Goal: Task Accomplishment & Management: Complete application form

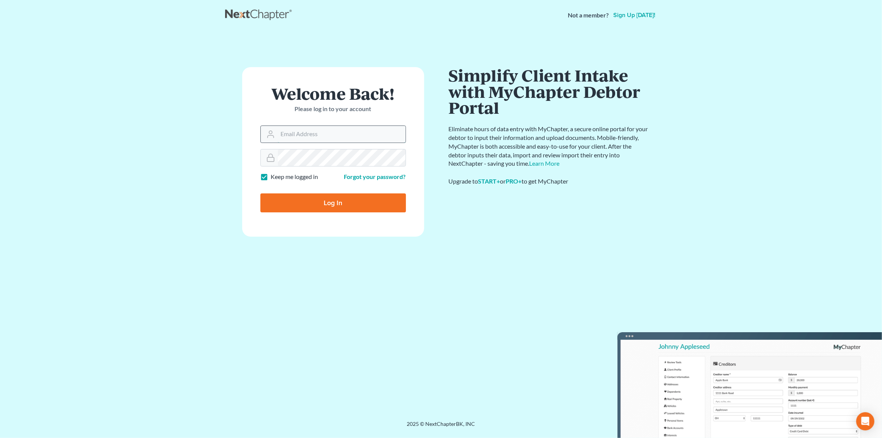
click at [325, 135] on input "Email Address" at bounding box center [342, 134] width 128 height 17
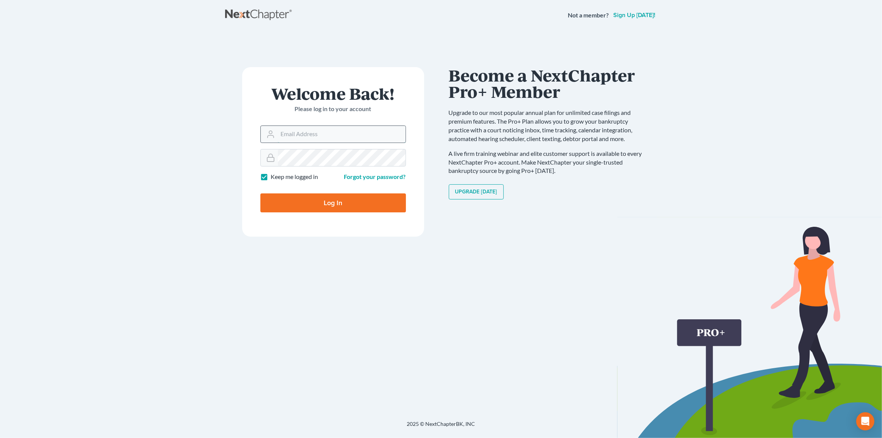
type input "[PERSON_NAME][EMAIL_ADDRESS][DOMAIN_NAME]"
click at [380, 203] on input "Log In" at bounding box center [333, 202] width 146 height 19
type input "Thinking..."
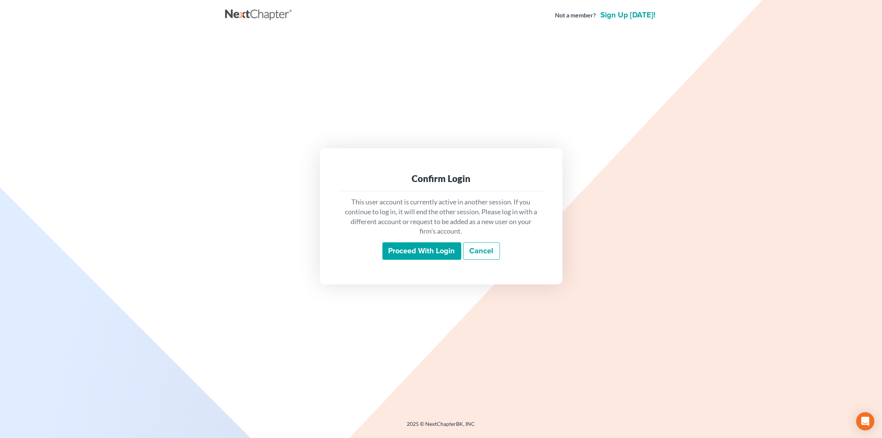
click at [405, 253] on input "Proceed with login" at bounding box center [421, 250] width 79 height 17
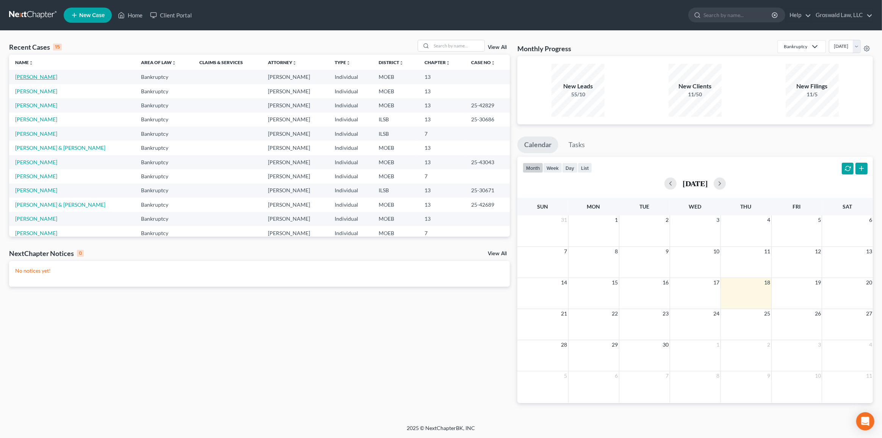
click at [28, 77] on link "[PERSON_NAME]" at bounding box center [36, 77] width 42 height 6
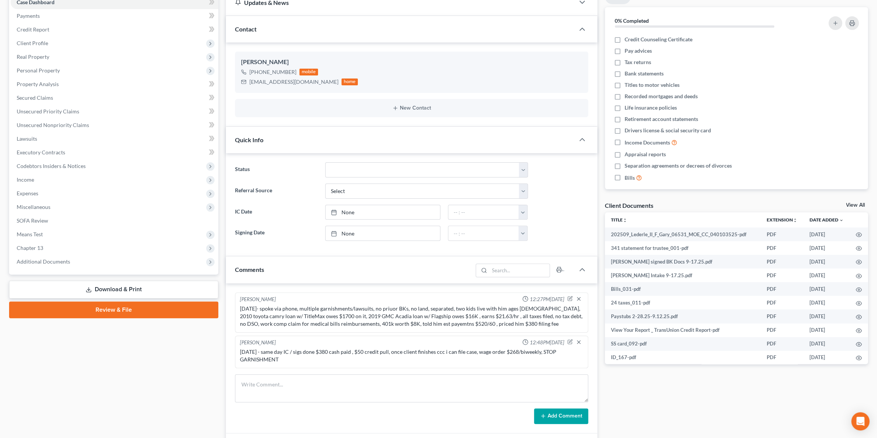
scroll to position [186, 0]
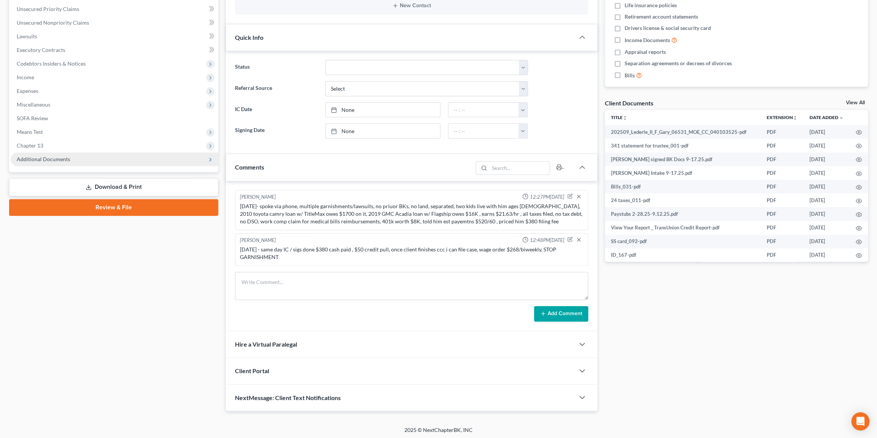
click at [59, 159] on span "Additional Documents" at bounding box center [43, 159] width 53 height 6
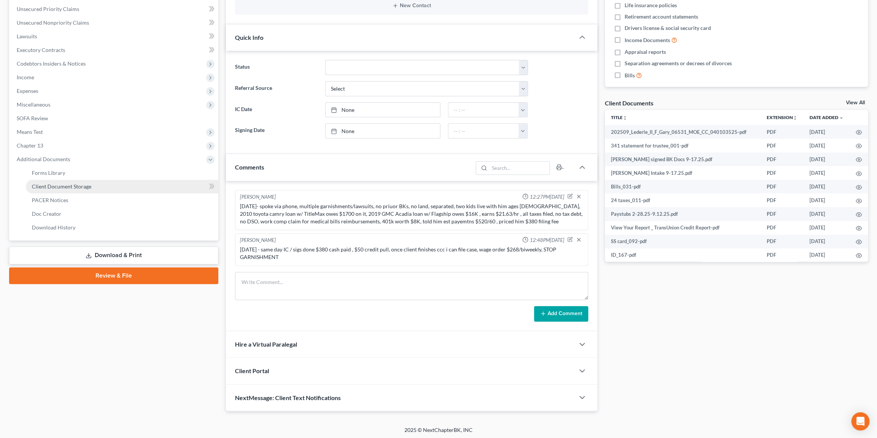
click at [132, 186] on link "Client Document Storage" at bounding box center [122, 187] width 193 height 14
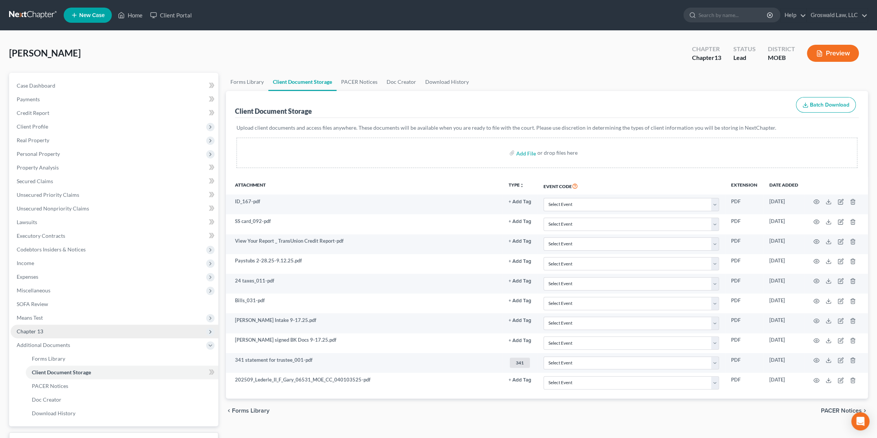
click at [67, 330] on span "Chapter 13" at bounding box center [115, 331] width 208 height 14
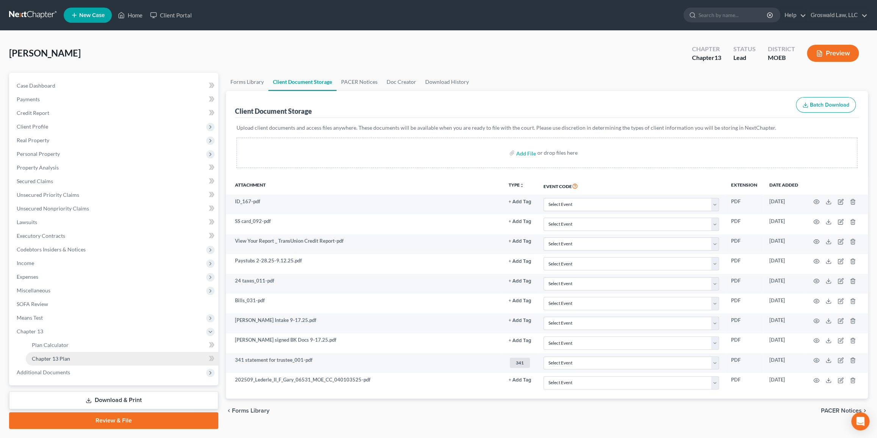
click at [61, 357] on span "Chapter 13 Plan" at bounding box center [51, 358] width 38 height 6
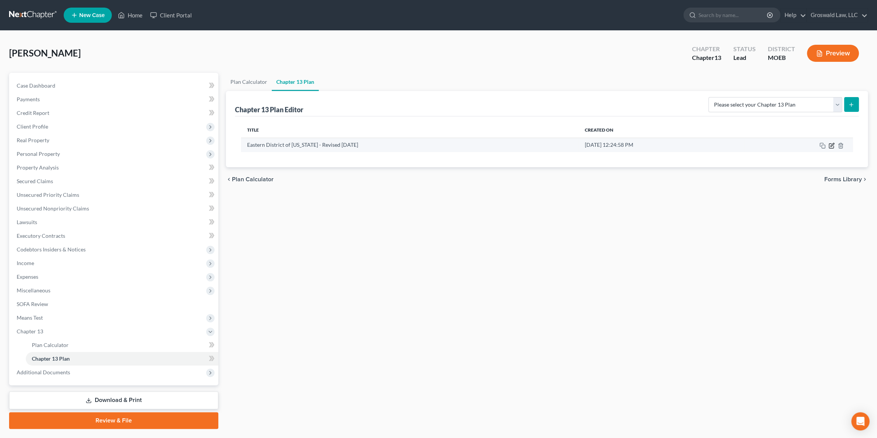
click at [831, 147] on icon "button" at bounding box center [831, 145] width 6 height 6
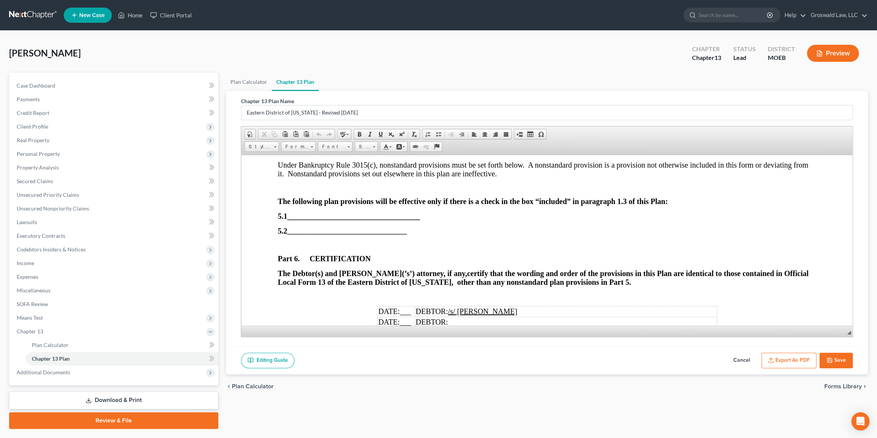
scroll to position [2534, 0]
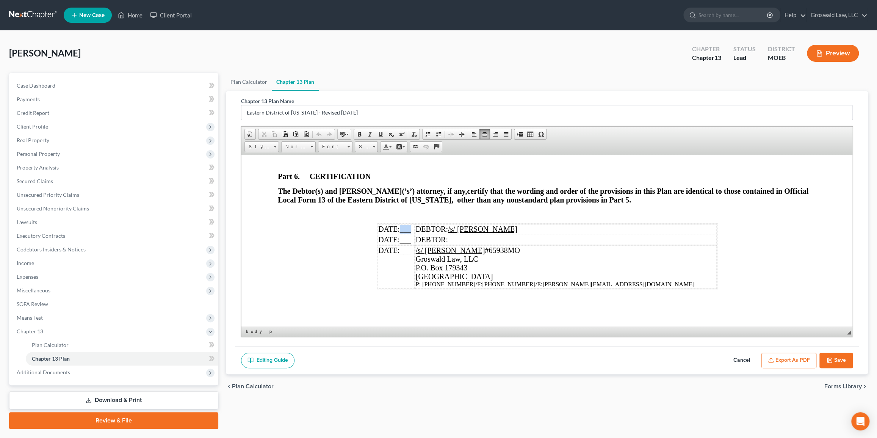
drag, startPoint x: 410, startPoint y: 229, endPoint x: 399, endPoint y: 229, distance: 11.0
click at [399, 229] on td "DATE: ___" at bounding box center [395, 229] width 37 height 10
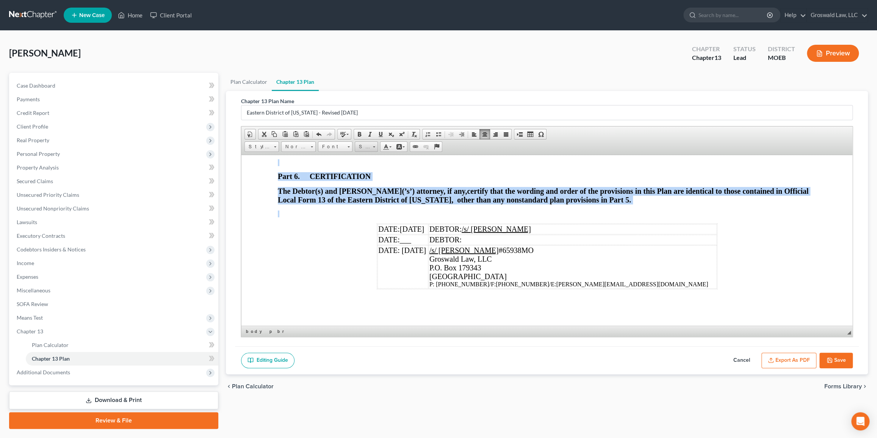
click at [370, 146] on link "Size" at bounding box center [366, 146] width 23 height 11
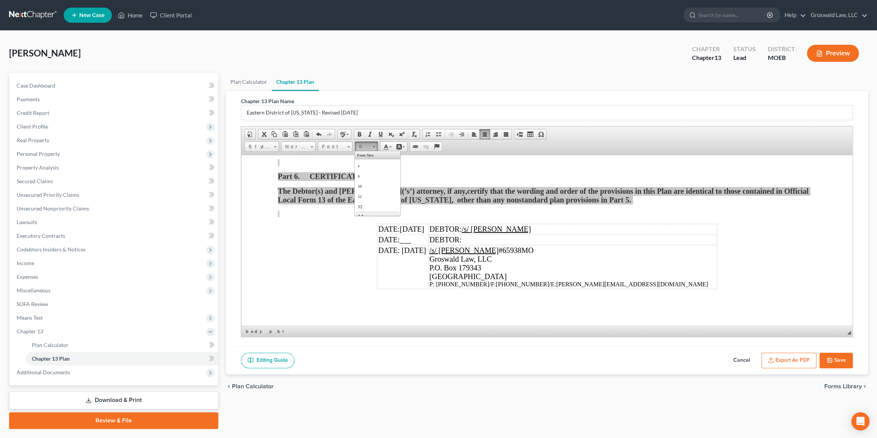
scroll to position [103, 0]
drag, startPoint x: 364, startPoint y: 189, endPoint x: 484, endPoint y: 186, distance: 119.8
click at [364, 189] on span "26" at bounding box center [362, 185] width 10 height 11
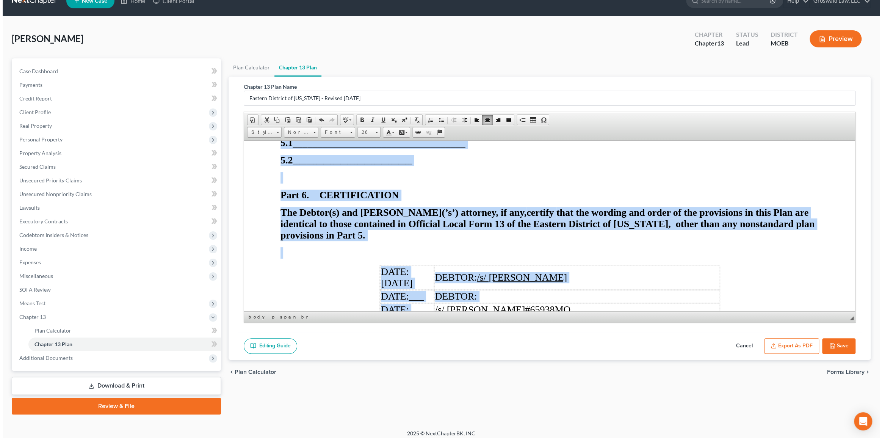
scroll to position [19, 0]
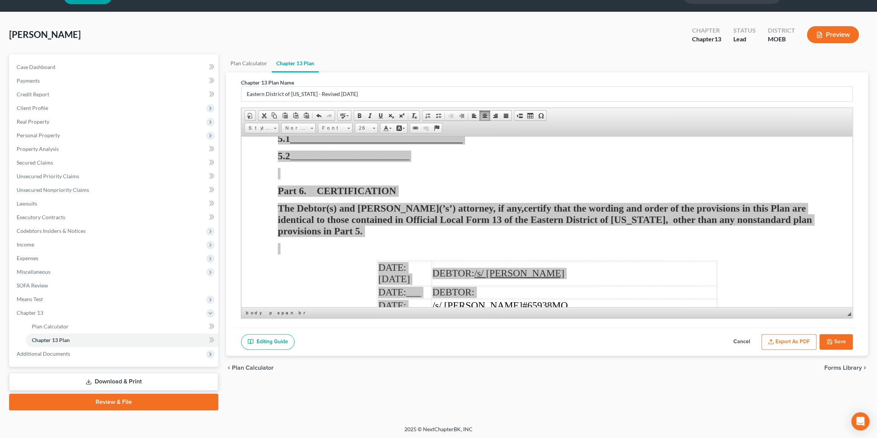
drag, startPoint x: 783, startPoint y: 334, endPoint x: 789, endPoint y: 332, distance: 5.8
click at [784, 334] on button "Export as PDF" at bounding box center [788, 342] width 55 height 16
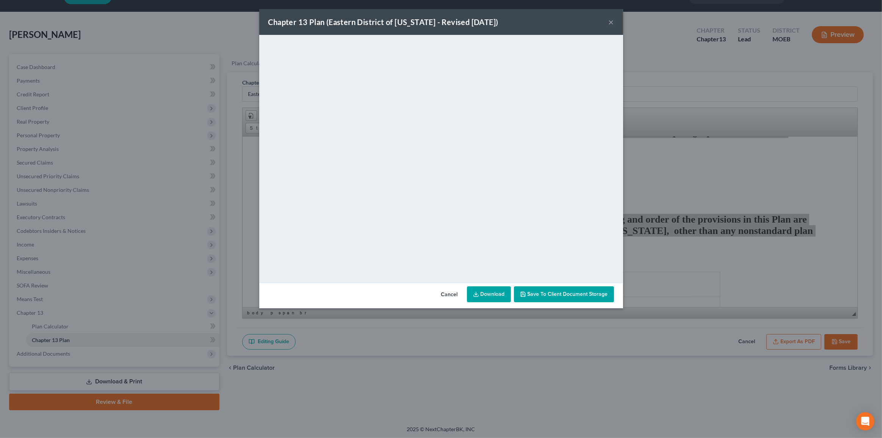
click at [452, 293] on button "Cancel" at bounding box center [449, 294] width 29 height 15
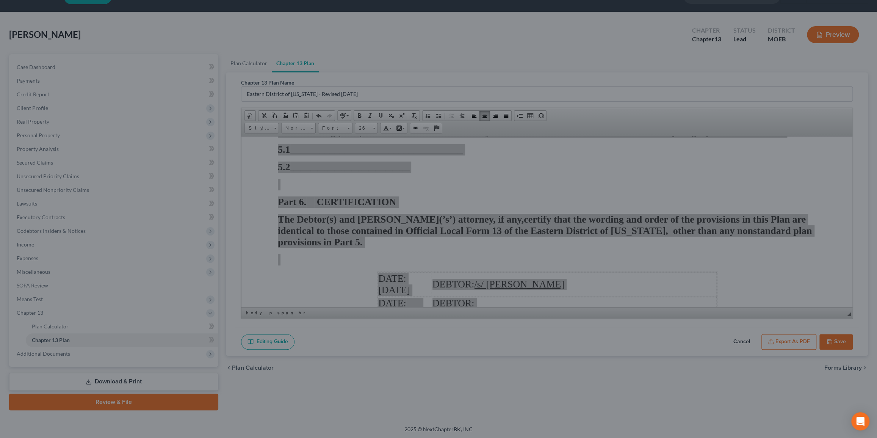
scroll to position [3297, 0]
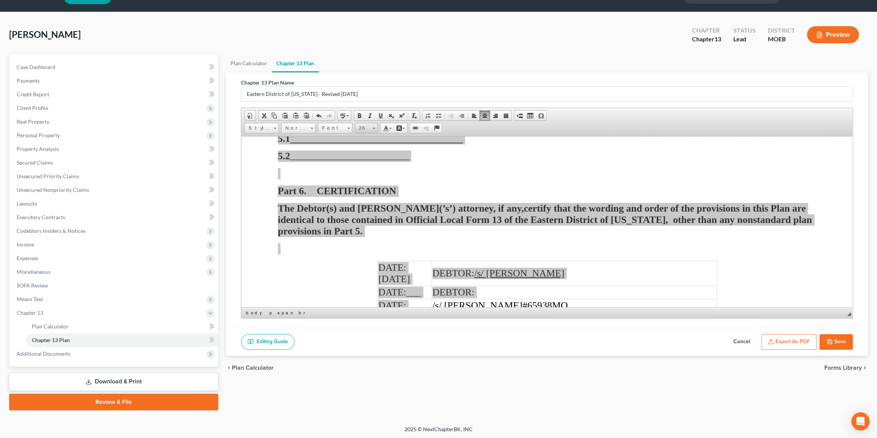
click at [371, 128] on link "26" at bounding box center [366, 128] width 23 height 11
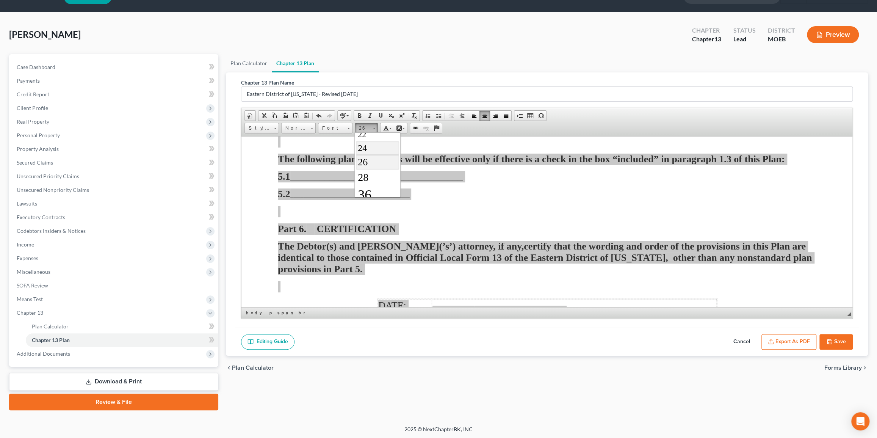
click at [369, 152] on link "24" at bounding box center [376, 147] width 43 height 13
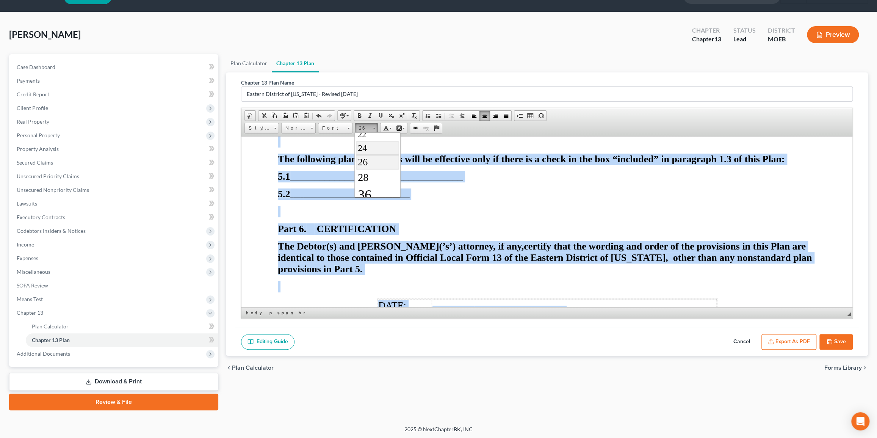
scroll to position [0, 0]
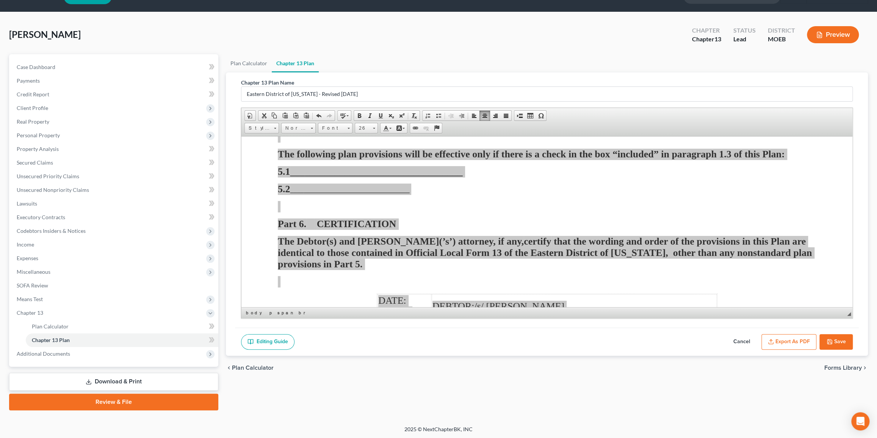
click at [794, 344] on button "Export as PDF" at bounding box center [788, 342] width 55 height 16
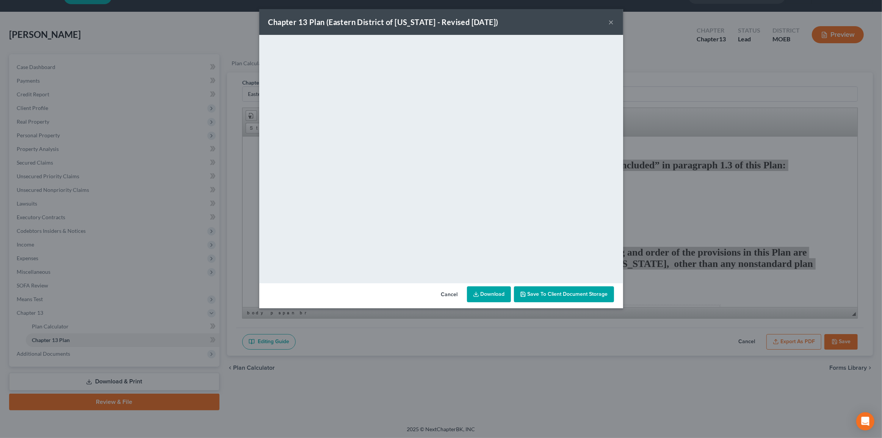
click at [559, 296] on span "Save to Client Document Storage" at bounding box center [568, 294] width 80 height 6
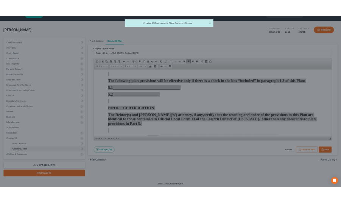
scroll to position [3229, 0]
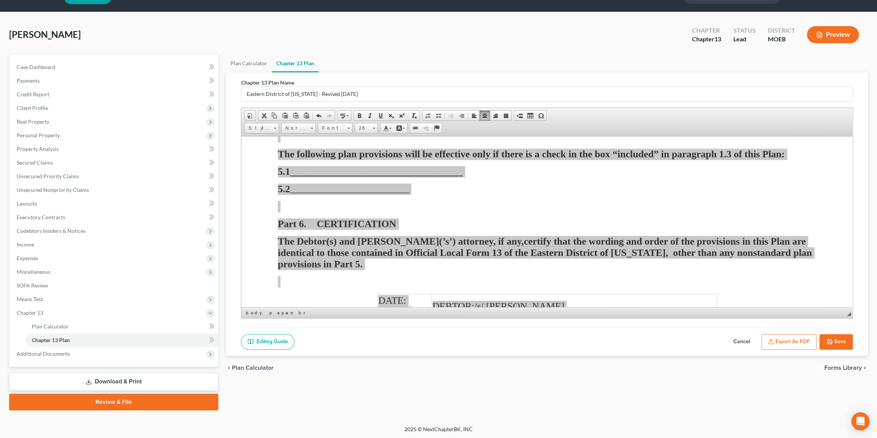
click at [834, 340] on button "Save" at bounding box center [835, 342] width 33 height 16
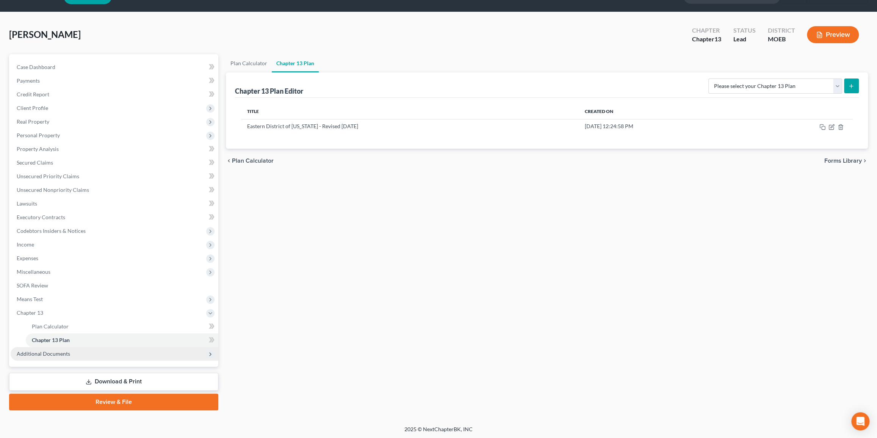
click at [176, 354] on span "Additional Documents" at bounding box center [115, 354] width 208 height 14
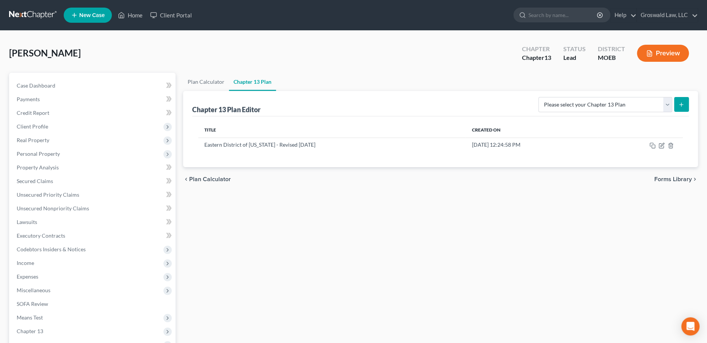
scroll to position [154, 0]
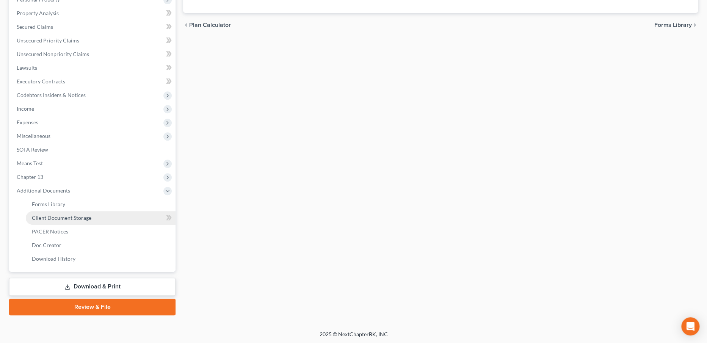
click at [76, 213] on link "Client Document Storage" at bounding box center [101, 218] width 150 height 14
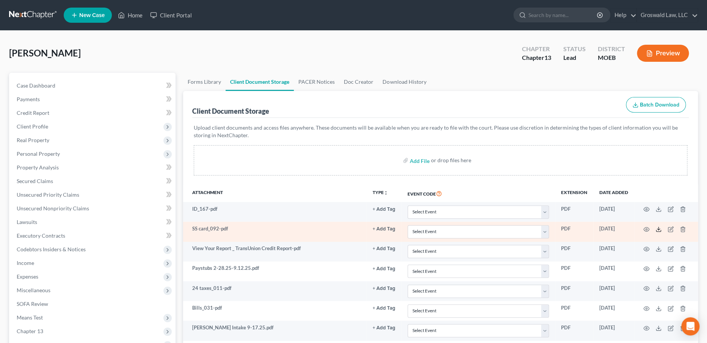
click at [659, 229] on icon at bounding box center [658, 229] width 6 height 6
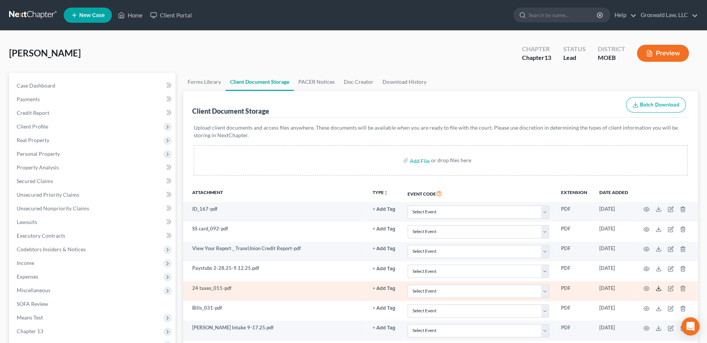
click at [659, 289] on icon at bounding box center [658, 288] width 6 height 6
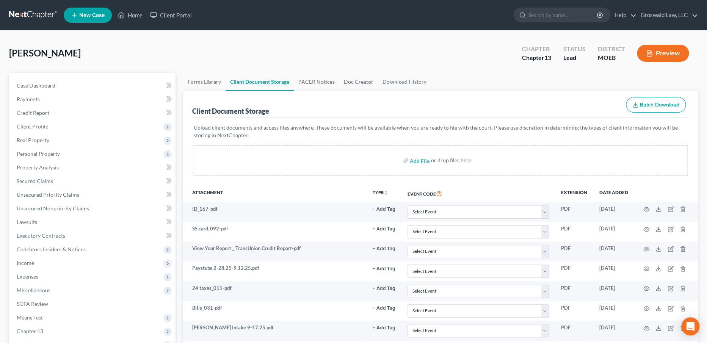
drag, startPoint x: 587, startPoint y: 80, endPoint x: 572, endPoint y: 76, distance: 16.2
click at [586, 80] on ul "Forms Library Client Document Storage PACER Notices Doc Creator Download History" at bounding box center [440, 82] width 515 height 18
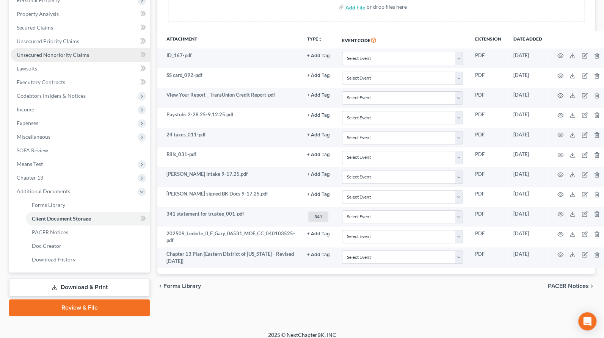
scroll to position [159, 0]
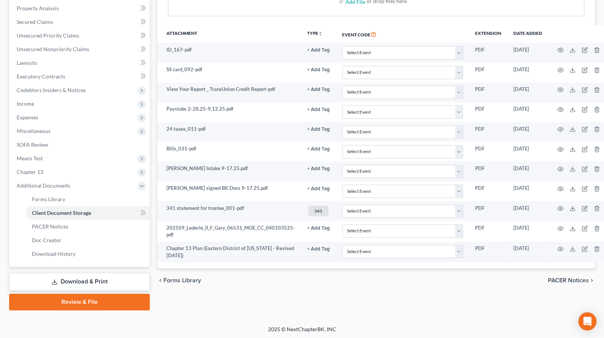
drag, startPoint x: 97, startPoint y: 278, endPoint x: 101, endPoint y: 273, distance: 6.2
click at [98, 278] on link "Download & Print" at bounding box center [79, 282] width 141 height 18
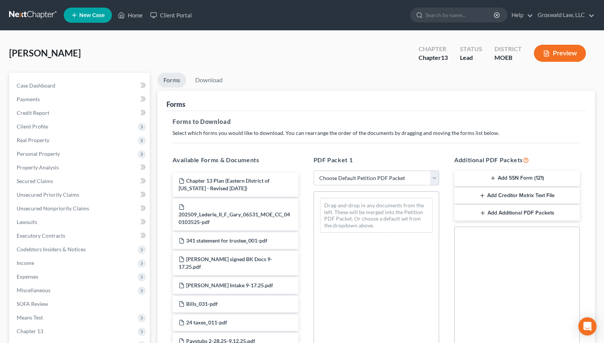
click at [534, 184] on button "Add SSN Form (121)" at bounding box center [516, 179] width 125 height 16
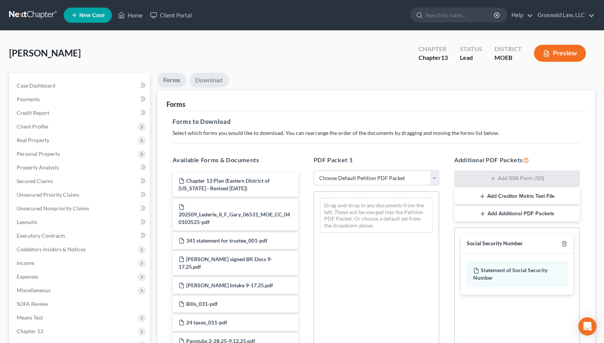
click at [209, 80] on link "Download" at bounding box center [208, 80] width 39 height 15
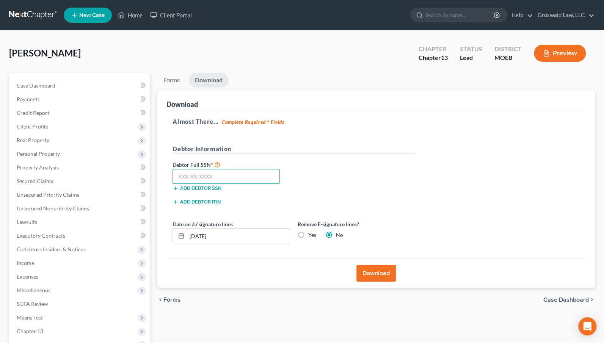
click at [221, 178] on input "text" at bounding box center [225, 176] width 107 height 15
type input "600-05-4109"
click at [490, 165] on div "Almost There... Complete Required * Fields Debtor Information Debtor Full SSN *…" at bounding box center [375, 185] width 419 height 148
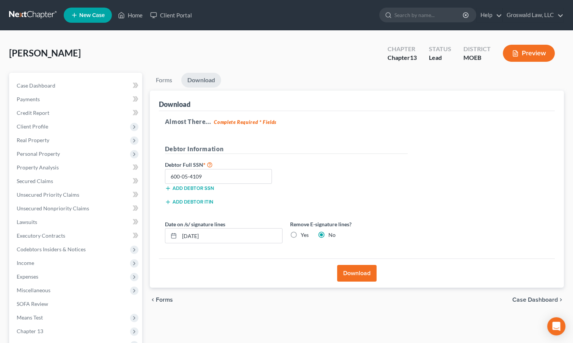
click at [359, 271] on button "Download" at bounding box center [356, 273] width 39 height 17
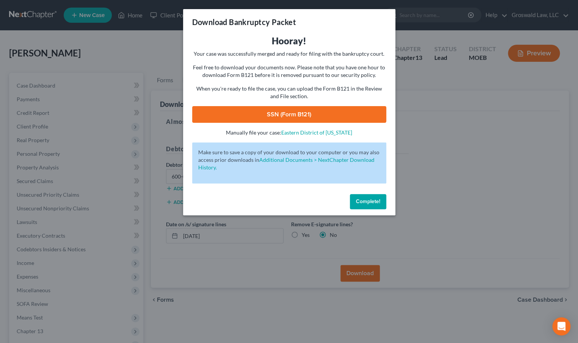
click at [279, 113] on link "SSN (Form B121)" at bounding box center [289, 114] width 194 height 17
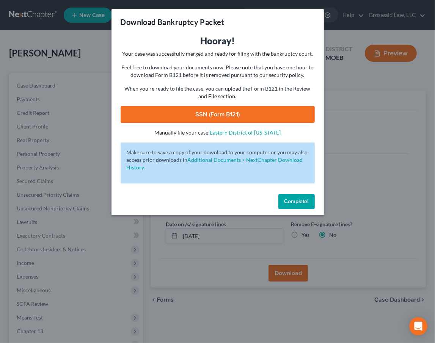
click at [288, 204] on span "Complete!" at bounding box center [296, 201] width 24 height 6
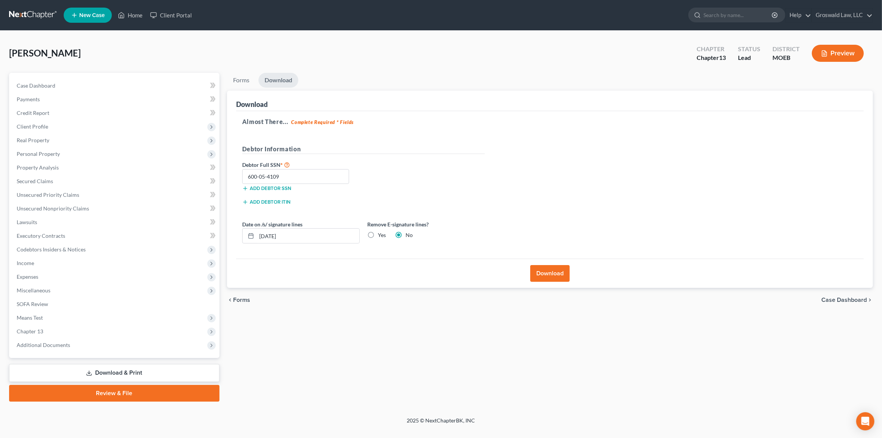
click at [126, 378] on link "Download & Print" at bounding box center [114, 373] width 210 height 18
click at [145, 396] on link "Review & File" at bounding box center [114, 393] width 210 height 17
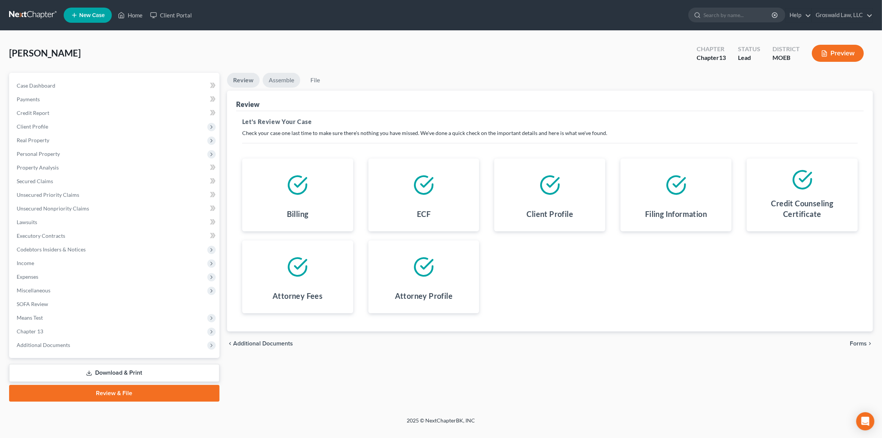
click at [277, 78] on link "Assemble" at bounding box center [282, 80] width 38 height 15
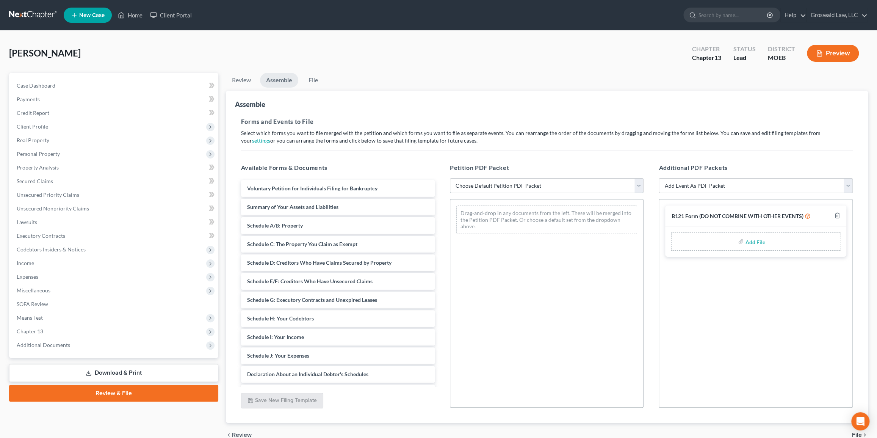
click at [510, 191] on select "Choose Default Petition PDF Packet Complete Bankruptcy Petition (all forms and …" at bounding box center [547, 185] width 194 height 15
select select "0"
click at [450, 178] on select "Choose Default Petition PDF Packet Complete Bankruptcy Petition (all forms and …" at bounding box center [547, 185] width 194 height 15
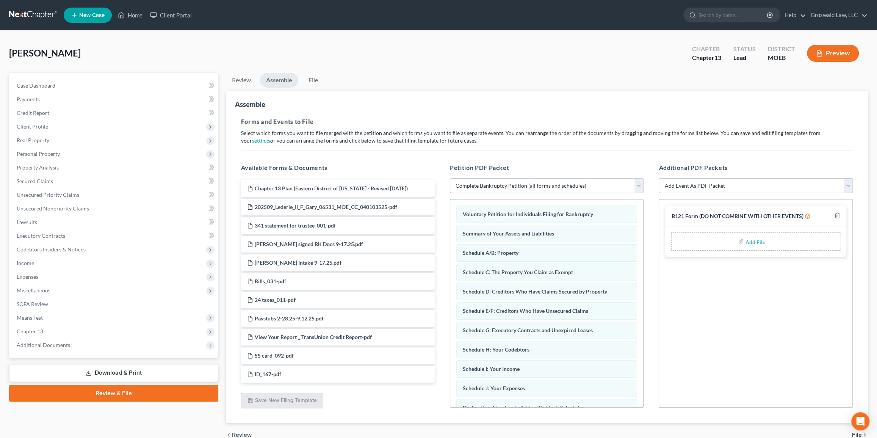
click at [834, 54] on button "Preview" at bounding box center [833, 53] width 52 height 17
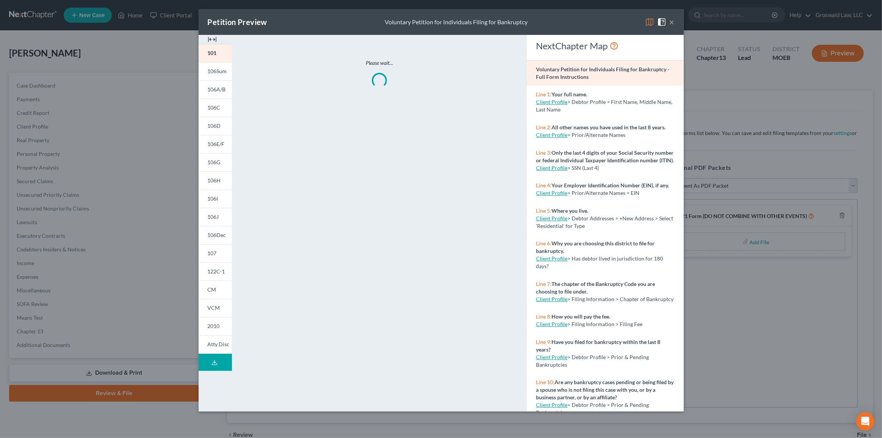
click at [211, 38] on img at bounding box center [212, 39] width 9 height 9
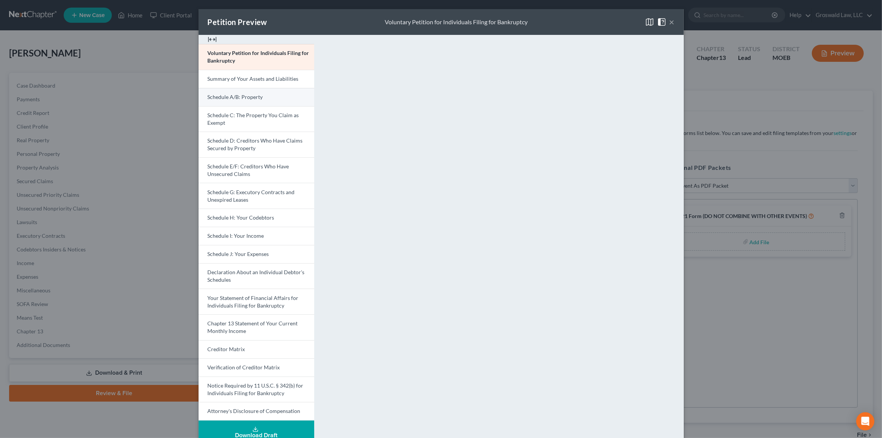
click at [250, 96] on span "Schedule A/B: Property" at bounding box center [235, 97] width 55 height 6
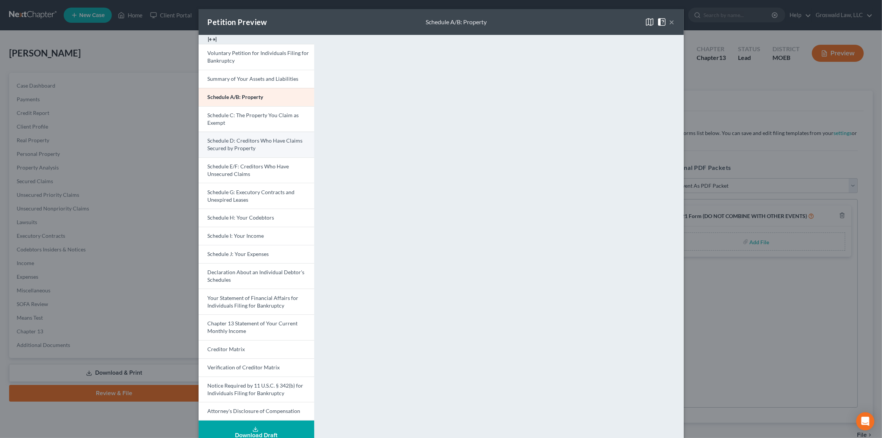
click at [238, 146] on span "Schedule D: Creditors Who Have Claims Secured by Property" at bounding box center [255, 144] width 95 height 14
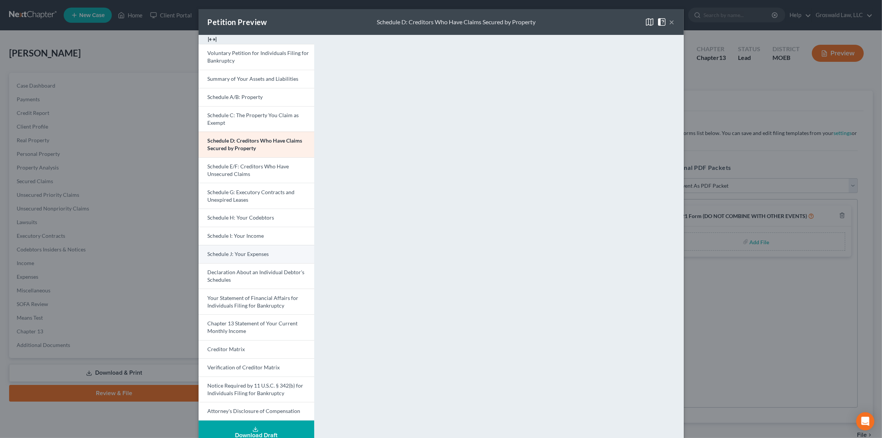
click at [250, 250] on span "Schedule J: Your Expenses" at bounding box center [238, 253] width 61 height 6
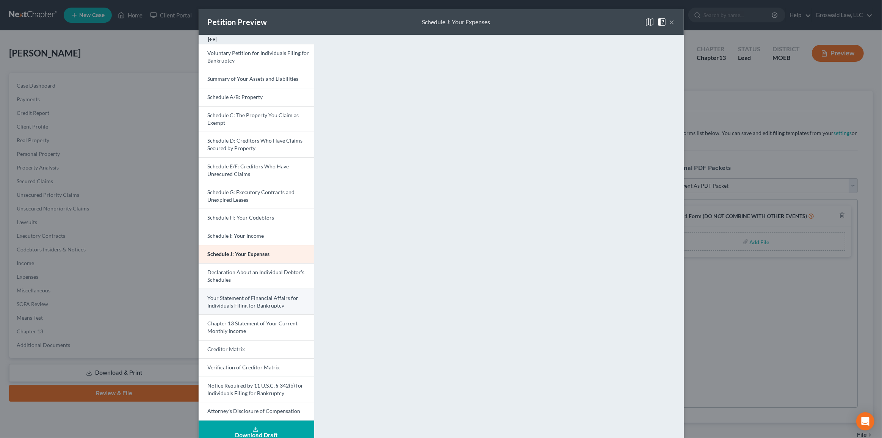
click at [252, 305] on span "Your Statement of Financial Affairs for Individuals Filing for Bankruptcy" at bounding box center [253, 301] width 91 height 14
click at [669, 23] on button "×" at bounding box center [671, 21] width 5 height 9
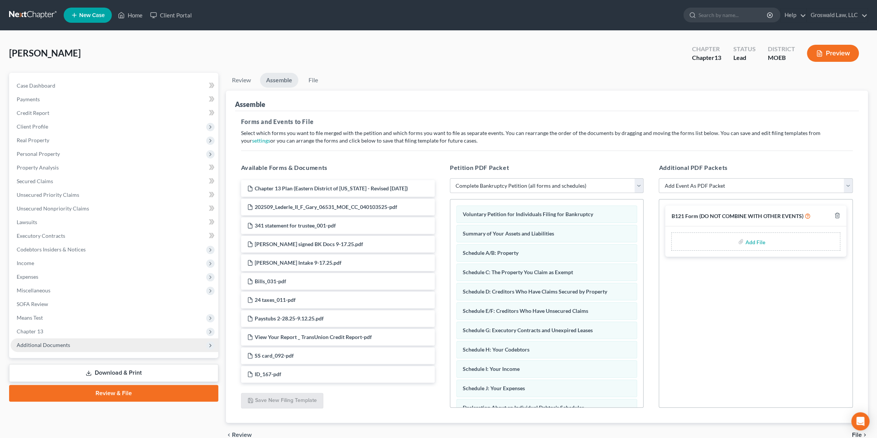
click at [148, 342] on span "Additional Documents" at bounding box center [115, 345] width 208 height 14
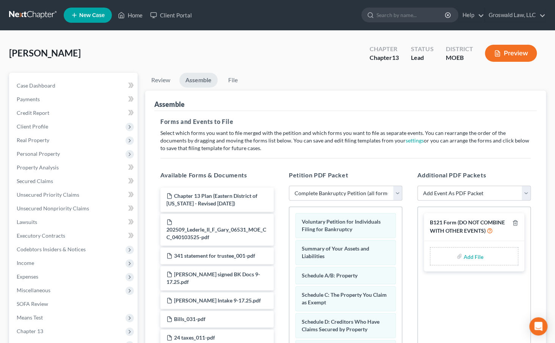
click at [472, 256] on input "file" at bounding box center [472, 256] width 18 height 14
type input "C:\fakepath\GARY FORM 121.pdf"
click at [0, 271] on html "Home New Case Client Portal Groswald Law, LLC maxwell@groswald.com My Account S…" at bounding box center [277, 260] width 555 height 520
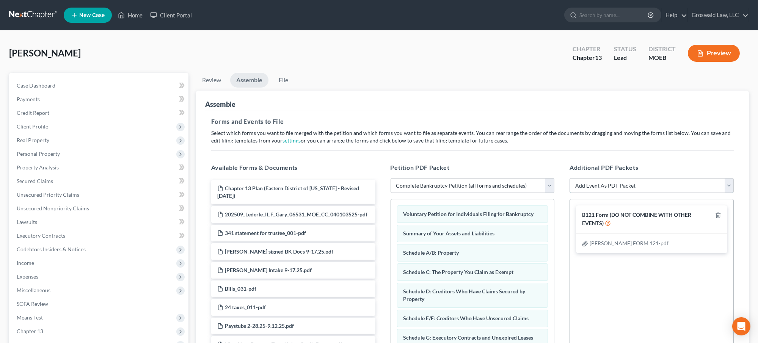
click at [604, 180] on select "Add Event As PDF Packet Amended List of Creditors and Verification of Matrix Am…" at bounding box center [651, 185] width 164 height 15
select select "9"
click at [569, 178] on select "Add Event As PDF Packet Amended List of Creditors and Verification of Matrix Am…" at bounding box center [651, 185] width 164 height 15
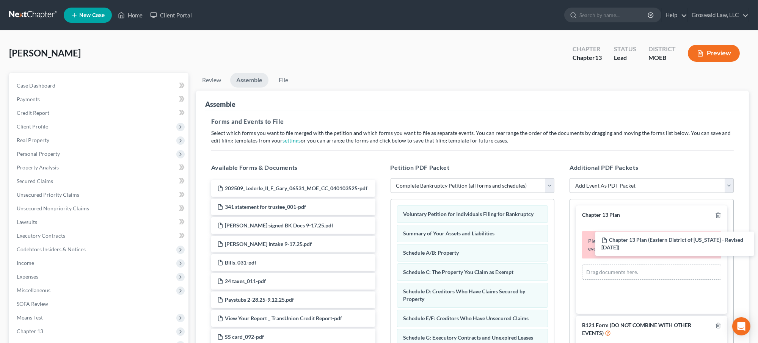
drag, startPoint x: 280, startPoint y: 195, endPoint x: 664, endPoint y: 247, distance: 386.6
click at [381, 247] on div "Chapter 13 Plan (Eastern District of Missouri - Revised 6/01/25) Chapter 13 Pla…" at bounding box center [293, 272] width 176 height 184
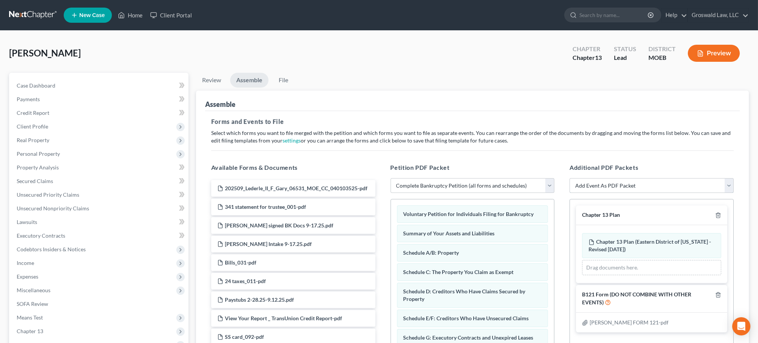
click at [639, 186] on select "Add Event As PDF Packet Amended List of Creditors and Verification of Matrix Am…" at bounding box center [651, 185] width 164 height 15
select select "6"
click at [569, 178] on select "Add Event As PDF Packet Amended List of Creditors and Verification of Matrix Am…" at bounding box center [651, 185] width 164 height 15
select select
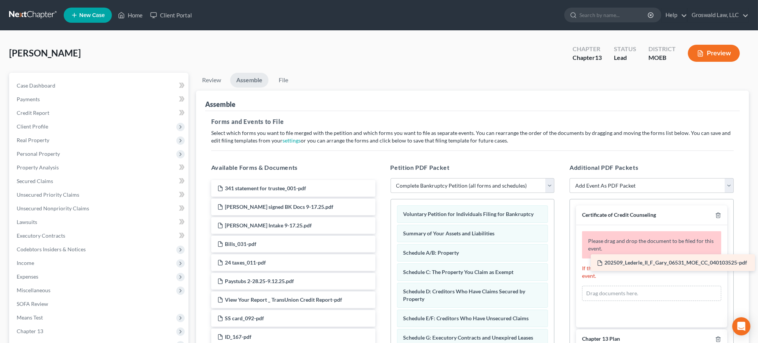
drag, startPoint x: 264, startPoint y: 186, endPoint x: 642, endPoint y: 260, distance: 385.4
click at [381, 260] on div "202509_Lederle_II_F_Gary_06531_MOE_CC_040103525-pdf 202509_Lederle_II_F_Gary_06…" at bounding box center [293, 262] width 176 height 165
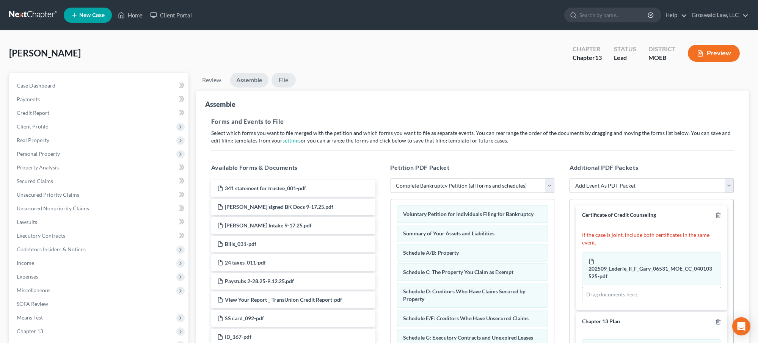
click at [284, 81] on link "File" at bounding box center [283, 80] width 24 height 15
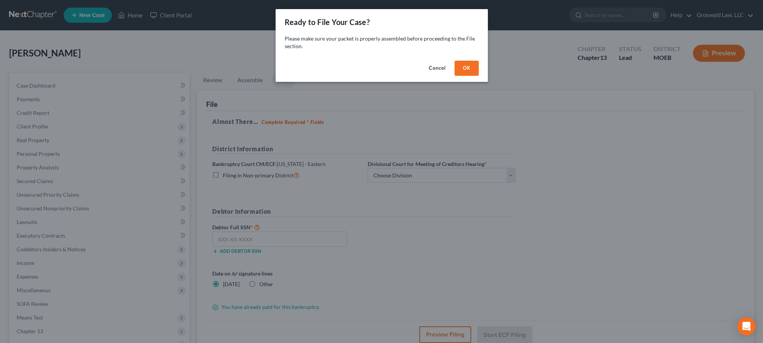
click at [468, 68] on button "OK" at bounding box center [466, 68] width 24 height 15
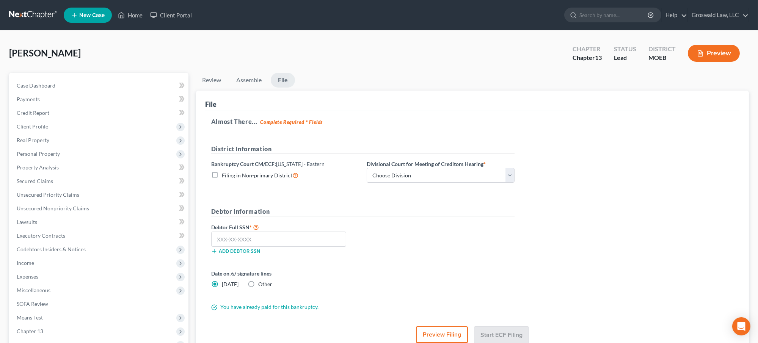
click at [457, 331] on button "Preview Filing" at bounding box center [442, 334] width 52 height 17
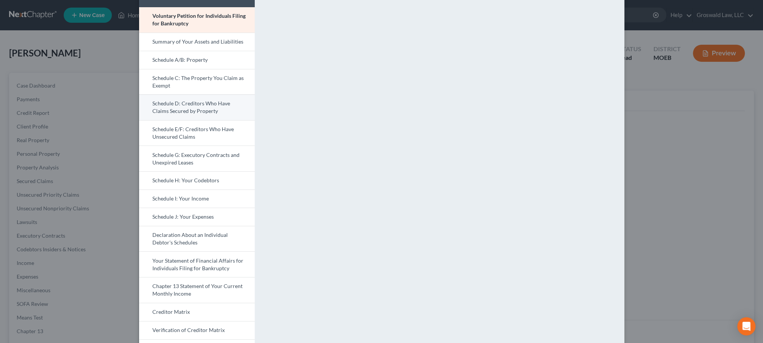
scroll to position [103, 0]
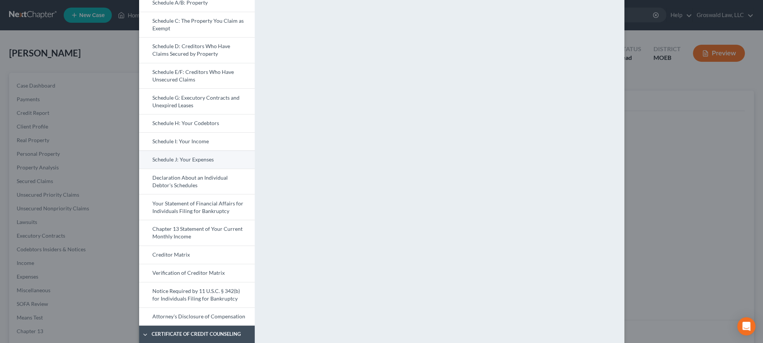
click at [184, 162] on link "Schedule J: Your Expenses" at bounding box center [197, 159] width 116 height 18
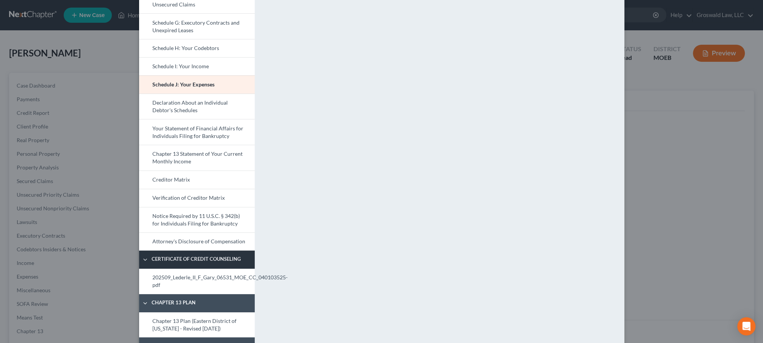
scroll to position [224, 0]
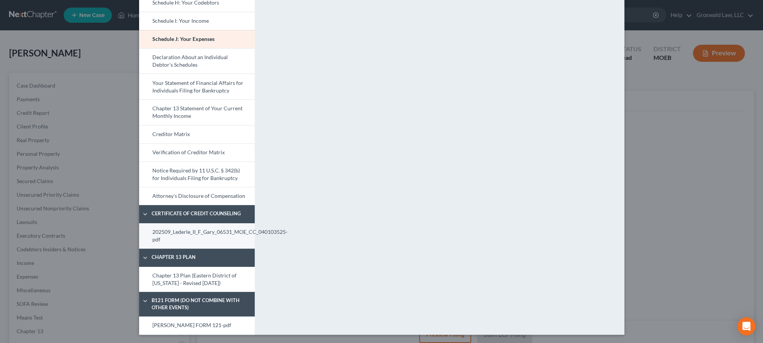
click at [189, 234] on link "202509_Lederle_II_F_Gary_06531_MOE_CC_040103525-pdf" at bounding box center [197, 235] width 116 height 25
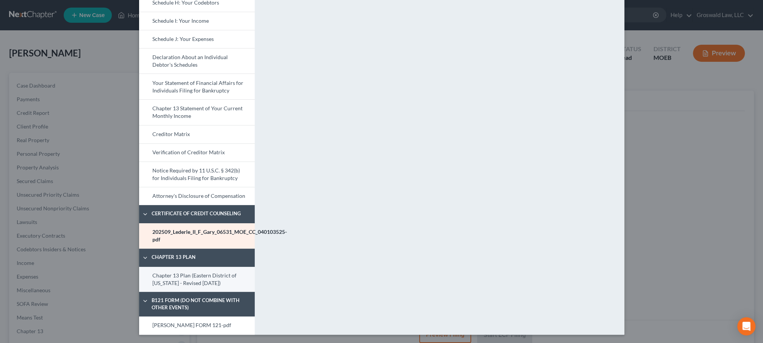
click at [189, 276] on link "Chapter 13 Plan (Eastern District of Missouri - Revised 6/01/25)" at bounding box center [197, 279] width 116 height 25
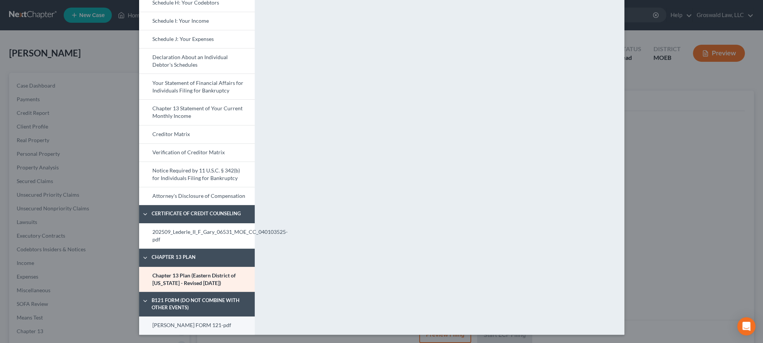
click at [193, 322] on link "GARY FORM 121-pdf" at bounding box center [197, 325] width 116 height 18
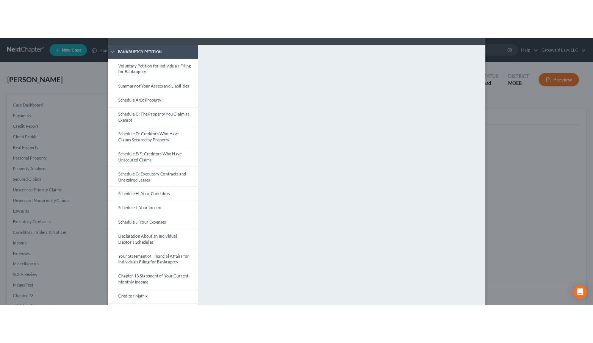
scroll to position [17, 0]
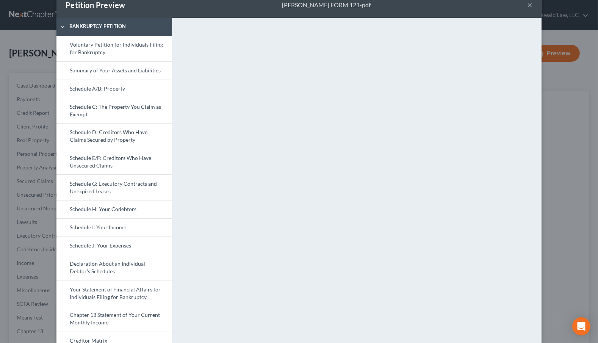
click at [528, 5] on button "×" at bounding box center [529, 4] width 5 height 9
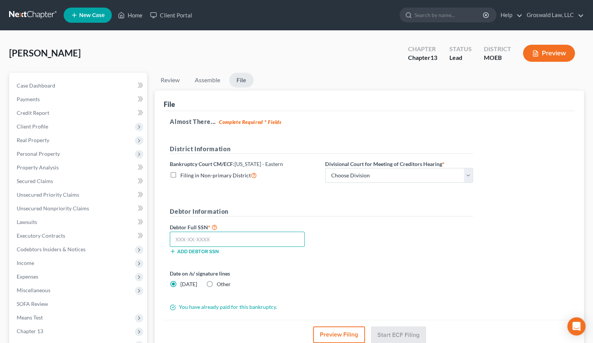
click at [230, 237] on input "text" at bounding box center [237, 239] width 135 height 15
paste input "600-05-4109"
type input "600-05-4109"
drag, startPoint x: 368, startPoint y: 255, endPoint x: 368, endPoint y: 235, distance: 20.1
click at [368, 244] on div "Debtor Full SSN * 600-05-4109 Add debtor SSN" at bounding box center [321, 241] width 311 height 38
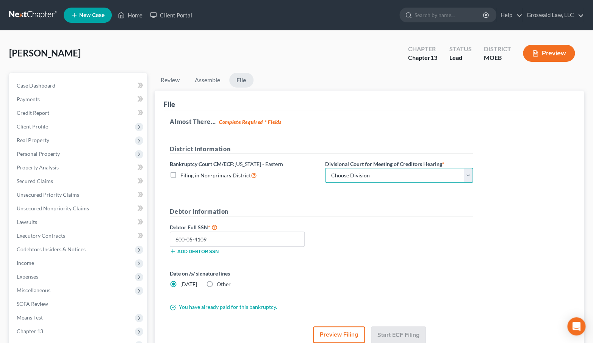
click at [366, 176] on select "Choose Division Cape Girardeau Hannibal St. Louis" at bounding box center [399, 175] width 148 height 15
select select "2"
click at [325, 168] on select "Choose Division Cape Girardeau Hannibal St. Louis" at bounding box center [399, 175] width 148 height 15
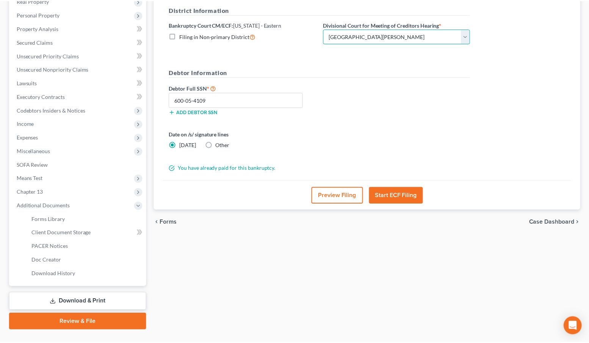
scroll to position [154, 0]
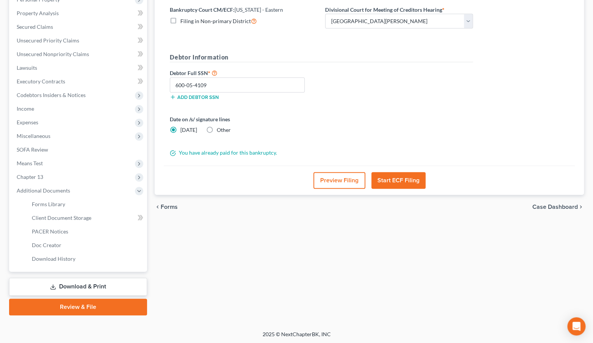
click at [388, 179] on button "Start ECF Filing" at bounding box center [398, 180] width 54 height 17
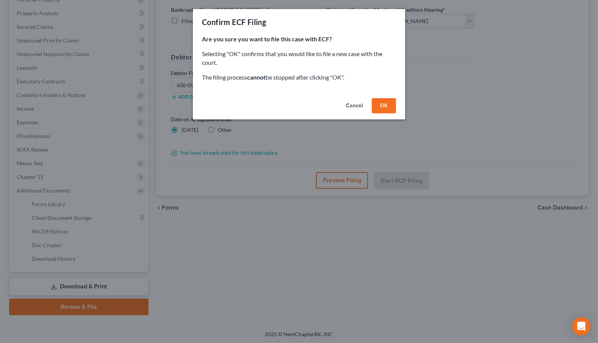
click at [385, 104] on button "OK" at bounding box center [384, 105] width 24 height 15
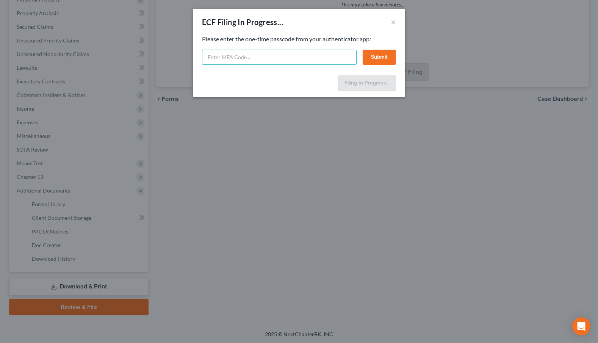
click at [278, 54] on input "text" at bounding box center [279, 57] width 155 height 15
type input "040072"
click at [375, 52] on button "Submit" at bounding box center [379, 57] width 33 height 15
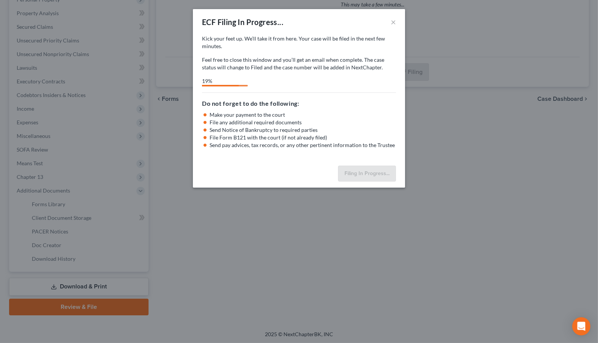
select select "2"
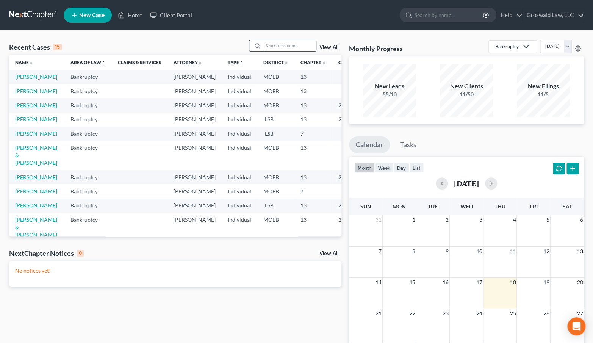
click at [268, 42] on input "search" at bounding box center [289, 45] width 53 height 11
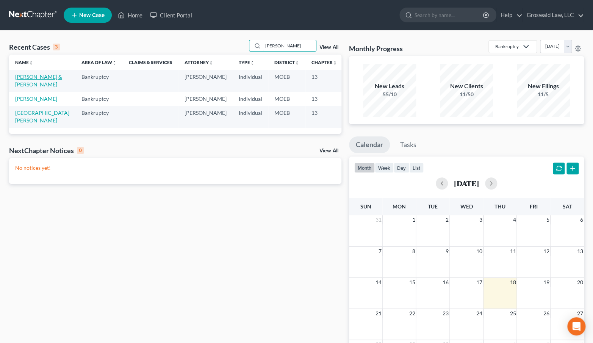
type input "nelson"
click at [20, 87] on link "[PERSON_NAME] & [PERSON_NAME]" at bounding box center [38, 81] width 47 height 14
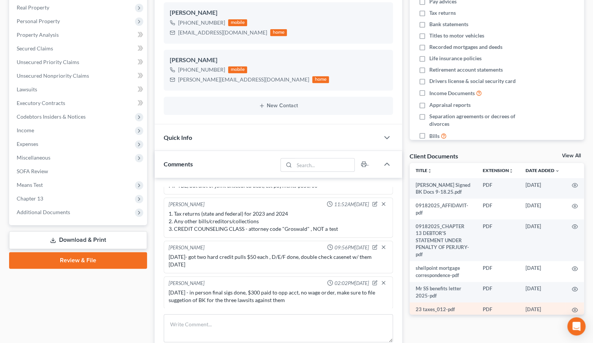
scroll to position [172, 0]
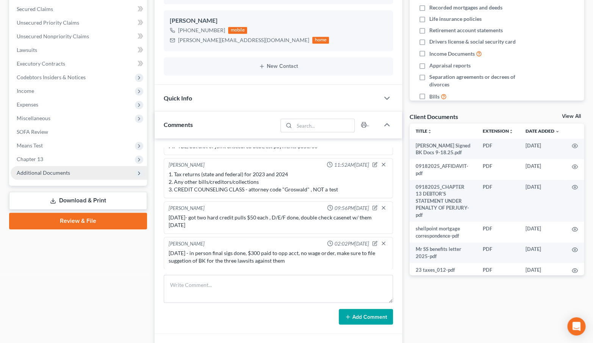
click at [84, 178] on span "Additional Documents" at bounding box center [79, 173] width 136 height 14
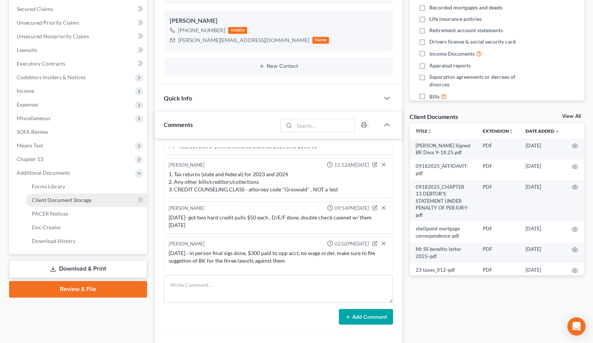
click at [93, 200] on link "Client Document Storage" at bounding box center [86, 200] width 121 height 14
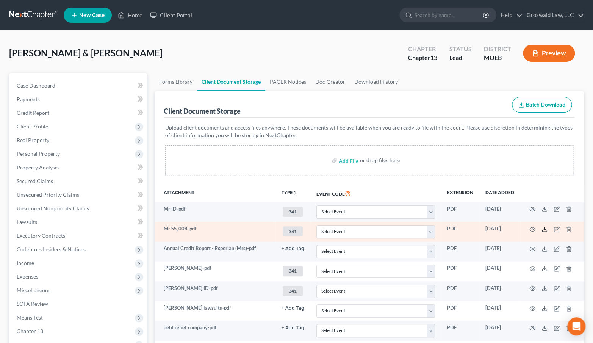
click at [544, 229] on icon at bounding box center [545, 229] width 6 height 6
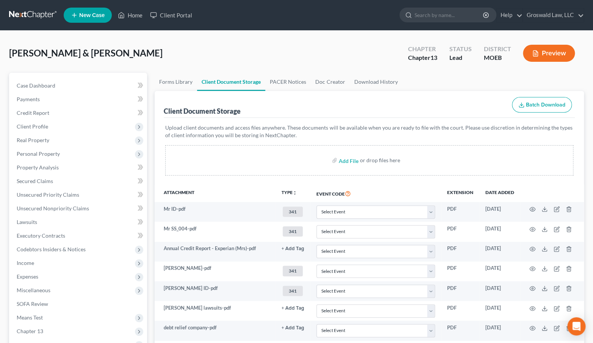
click at [368, 50] on div "Nelson, Daniel & Monica Upgraded Chapter Chapter 13 Status Lead District MOEB P…" at bounding box center [296, 56] width 575 height 33
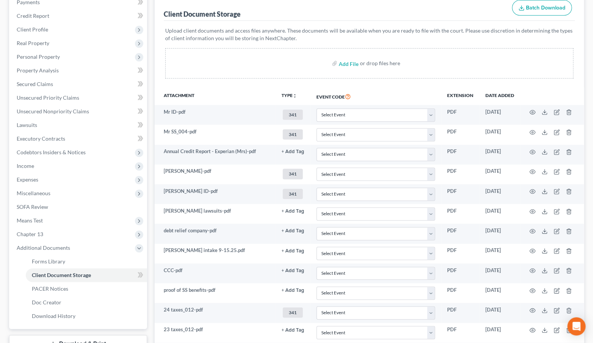
scroll to position [103, 0]
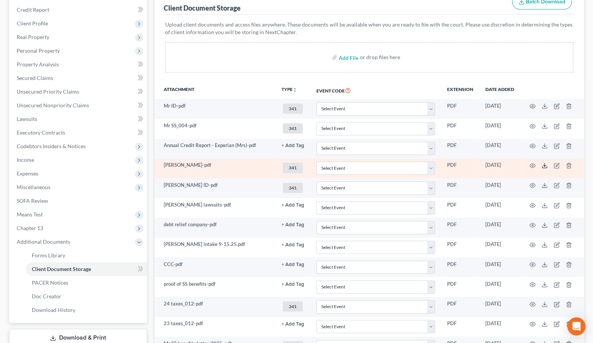
click at [545, 163] on icon at bounding box center [545, 166] width 6 height 6
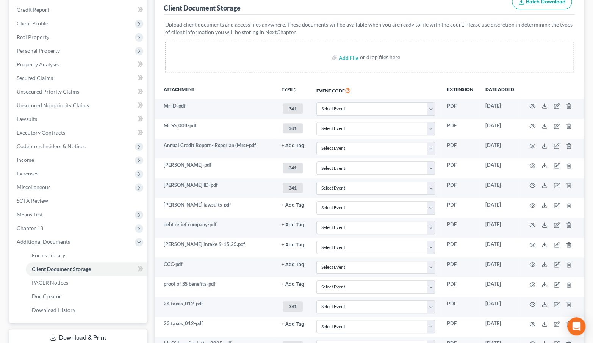
click at [387, 77] on div "Upload client documents and access files anywhere. These documents will be avai…" at bounding box center [369, 48] width 411 height 67
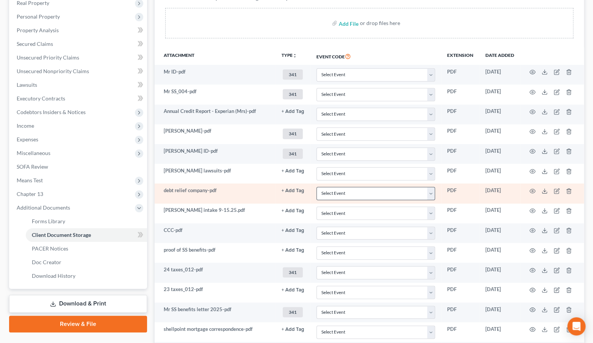
scroll to position [138, 0]
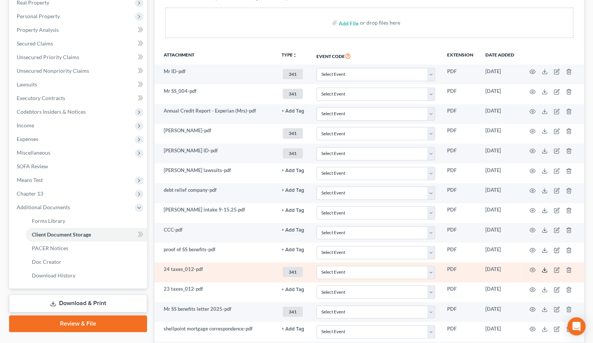
click at [542, 268] on icon at bounding box center [545, 270] width 6 height 6
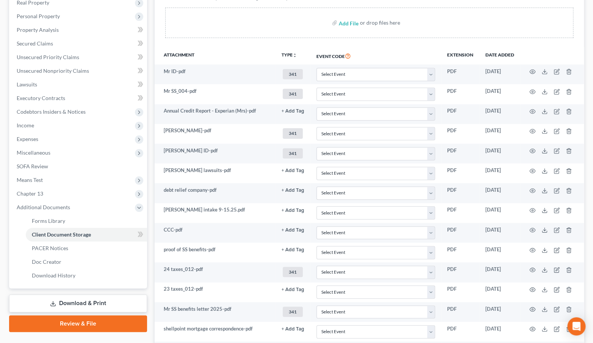
click at [424, 23] on div "Add File or drop files here" at bounding box center [369, 23] width 408 height 30
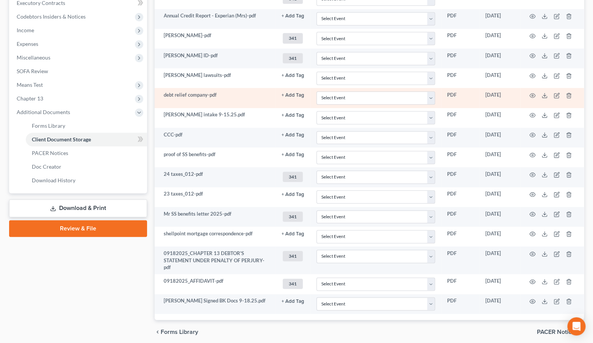
scroll to position [241, 0]
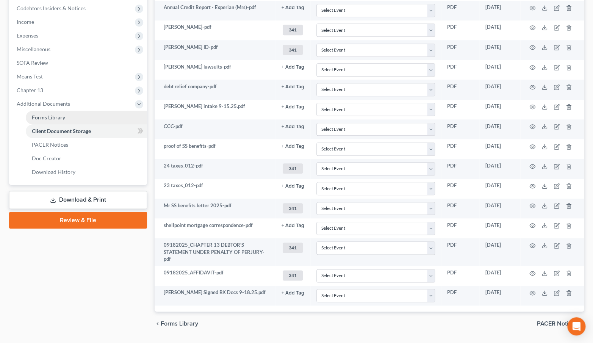
drag, startPoint x: 109, startPoint y: 196, endPoint x: 114, endPoint y: 196, distance: 5.3
click at [109, 196] on link "Download & Print" at bounding box center [78, 200] width 138 height 18
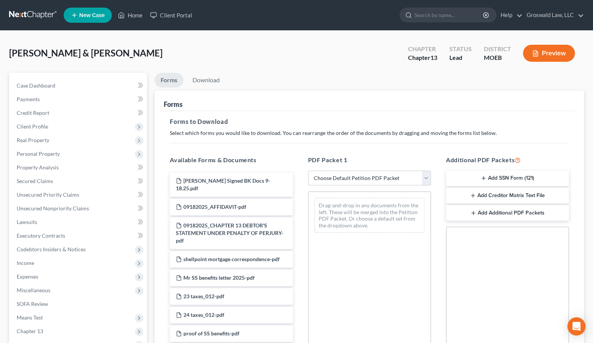
click at [515, 178] on button "Add SSN Form (121)" at bounding box center [507, 179] width 123 height 16
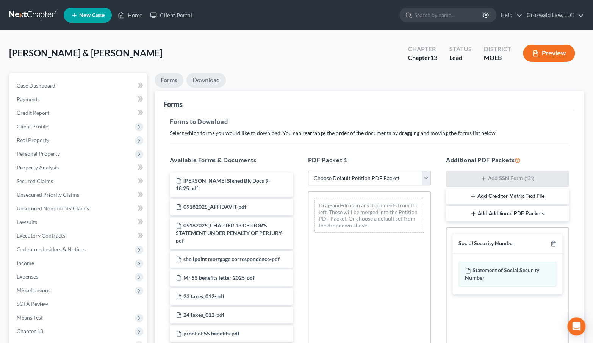
drag, startPoint x: 205, startPoint y: 82, endPoint x: 205, endPoint y: 75, distance: 7.2
click at [205, 81] on link "Download" at bounding box center [205, 80] width 39 height 15
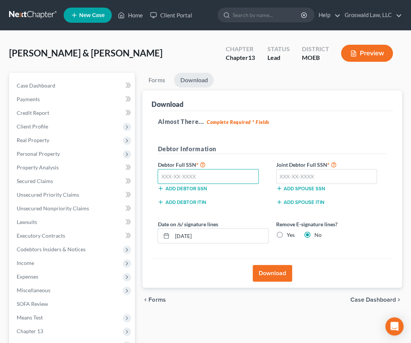
click at [171, 171] on input "text" at bounding box center [208, 176] width 101 height 15
type input "497-78-3629"
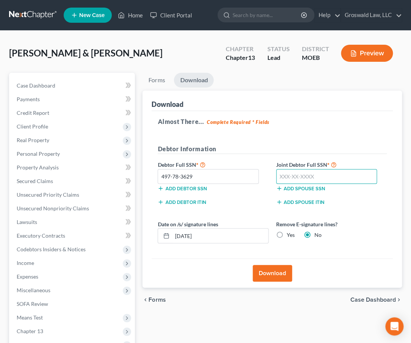
drag, startPoint x: 288, startPoint y: 176, endPoint x: 291, endPoint y: 174, distance: 4.1
click at [288, 176] on input "text" at bounding box center [326, 176] width 101 height 15
type input "486-78-6044"
click at [269, 274] on button "Download" at bounding box center [272, 273] width 39 height 17
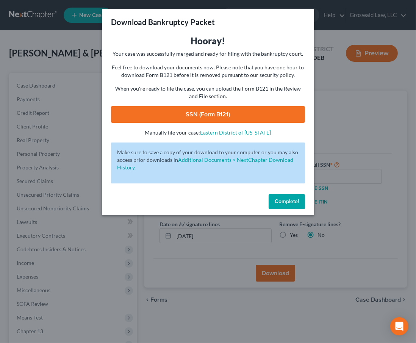
click at [194, 113] on link "SSN (Form B121)" at bounding box center [208, 114] width 194 height 17
click at [288, 202] on span "Complete!" at bounding box center [287, 201] width 24 height 6
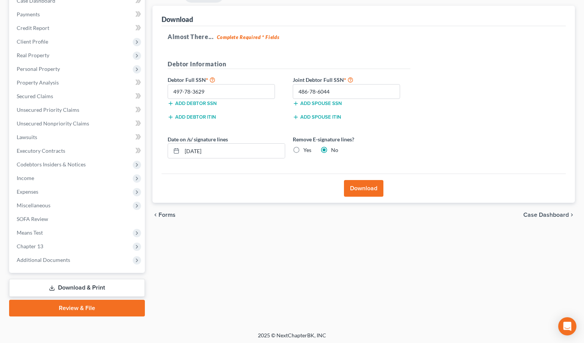
scroll to position [86, 0]
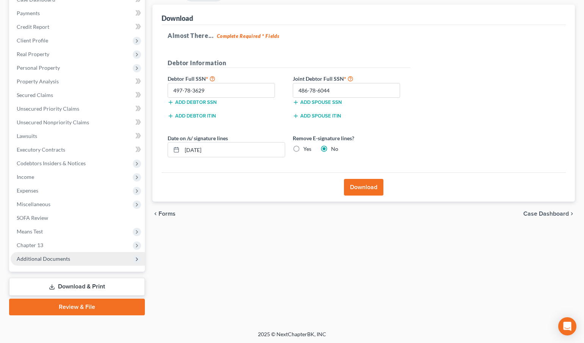
click at [89, 258] on span "Additional Documents" at bounding box center [78, 259] width 134 height 14
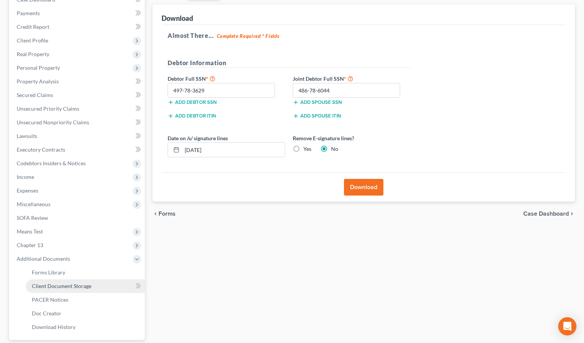
click at [100, 282] on link "Client Document Storage" at bounding box center [85, 286] width 119 height 14
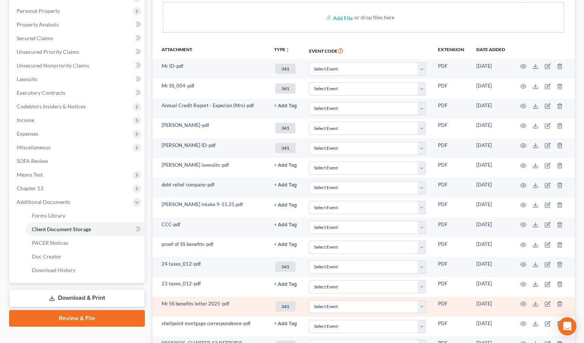
scroll to position [261, 0]
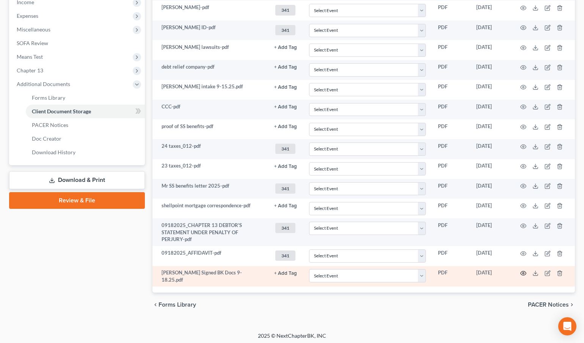
click at [520, 270] on icon "button" at bounding box center [523, 273] width 6 height 6
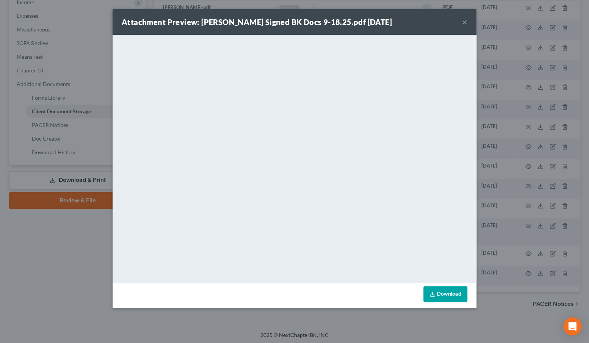
click at [465, 21] on button "×" at bounding box center [464, 21] width 5 height 9
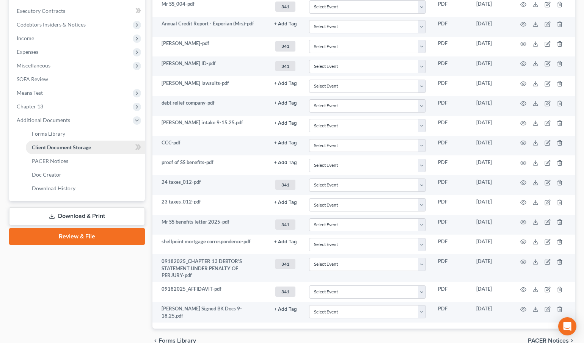
scroll to position [192, 0]
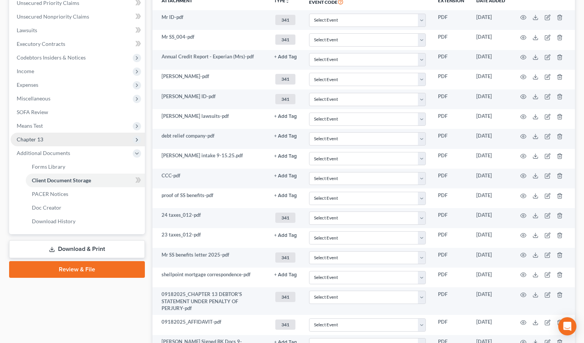
click at [22, 138] on span "Chapter 13" at bounding box center [30, 139] width 27 height 6
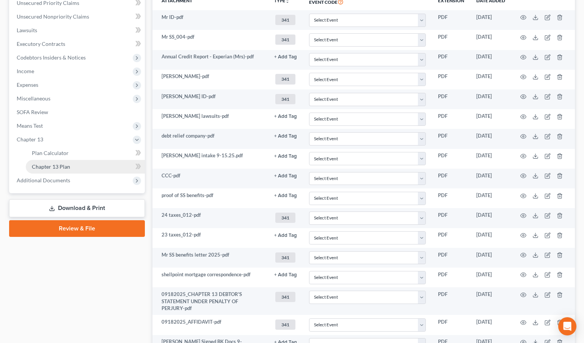
click at [83, 162] on link "Chapter 13 Plan" at bounding box center [85, 167] width 119 height 14
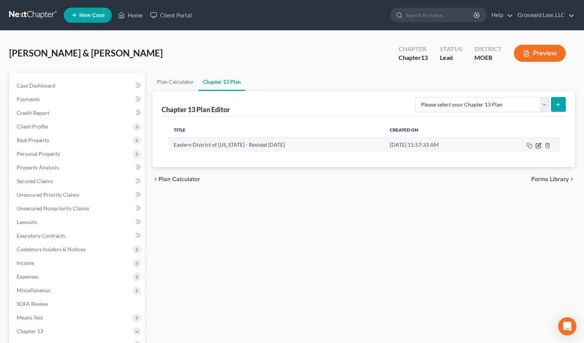
click at [540, 144] on icon "button" at bounding box center [538, 145] width 6 height 6
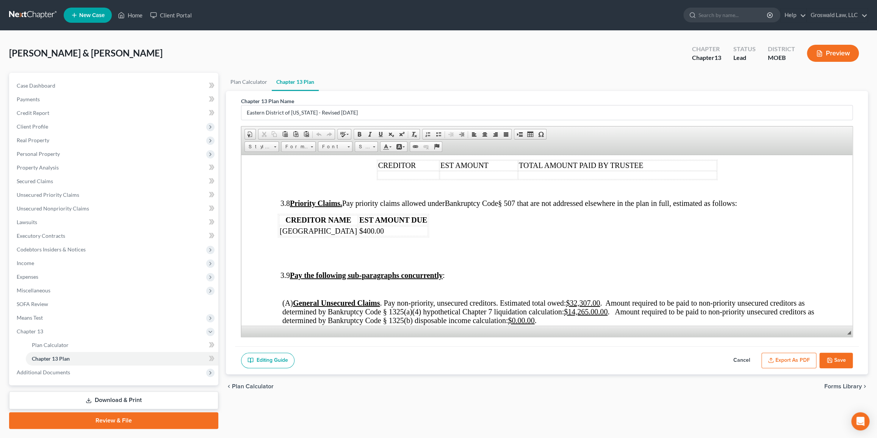
scroll to position [1757, 0]
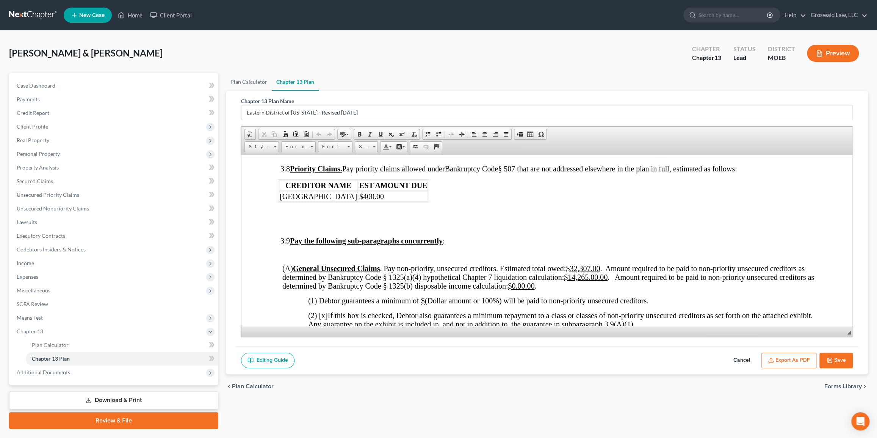
click at [449, 217] on p at bounding box center [546, 212] width 538 height 9
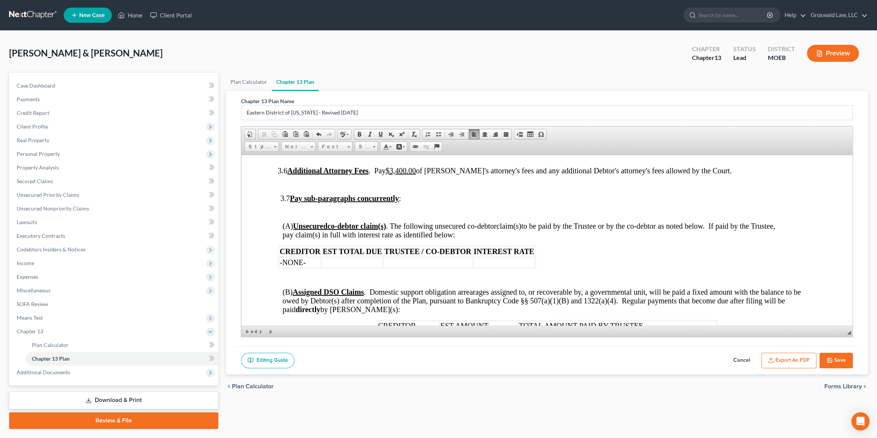
scroll to position [1550, 0]
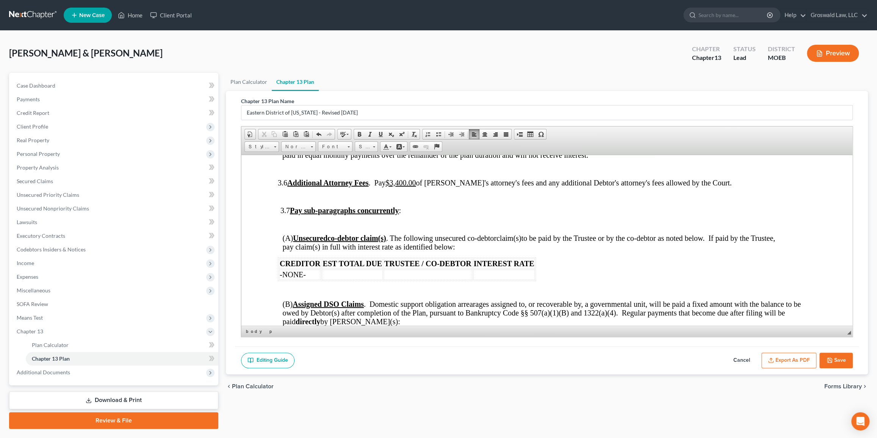
click at [310, 172] on p at bounding box center [549, 168] width 534 height 7
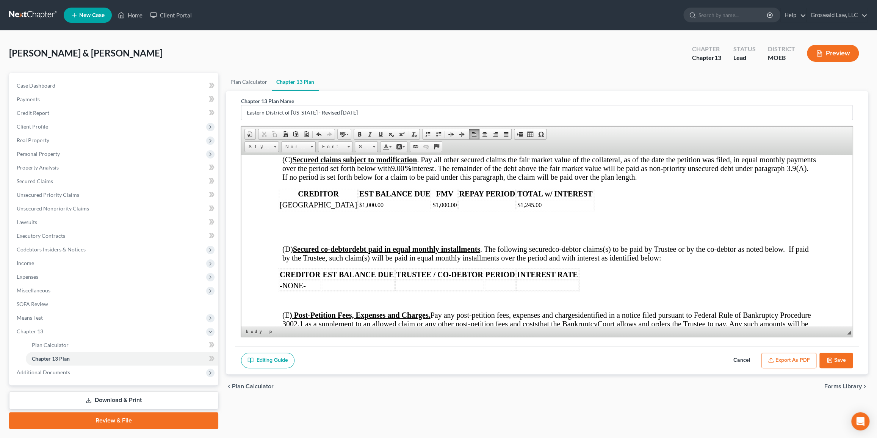
scroll to position [1412, 0]
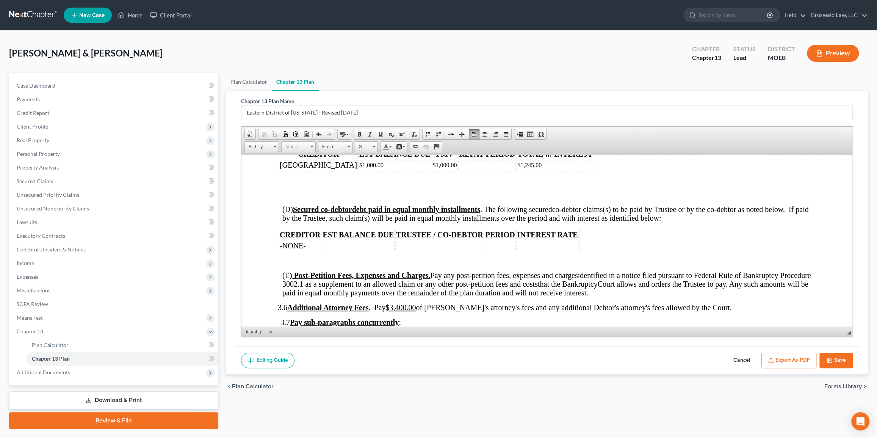
click at [290, 186] on p at bounding box center [546, 181] width 538 height 9
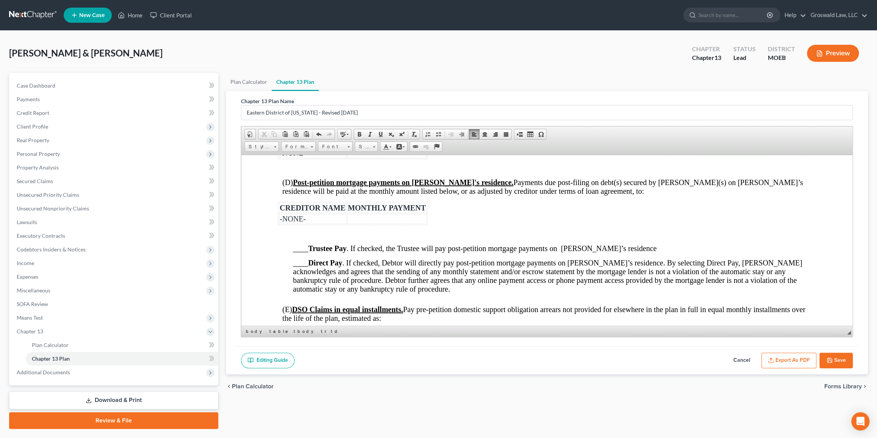
scroll to position [895, 0]
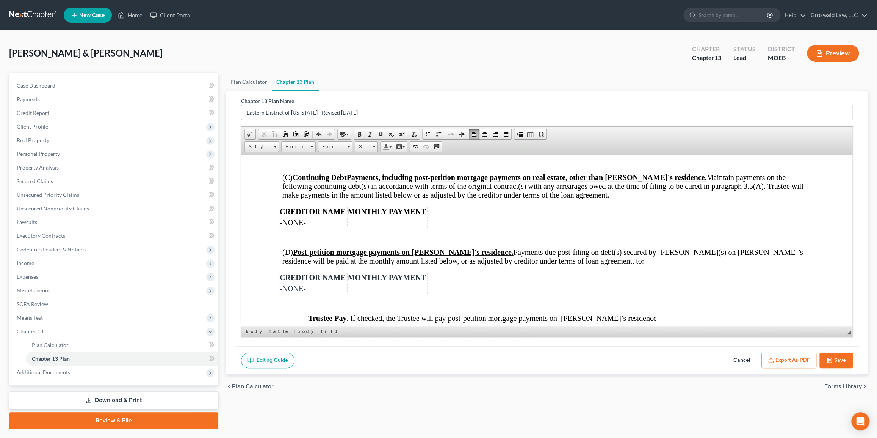
click at [303, 241] on p at bounding box center [546, 238] width 538 height 7
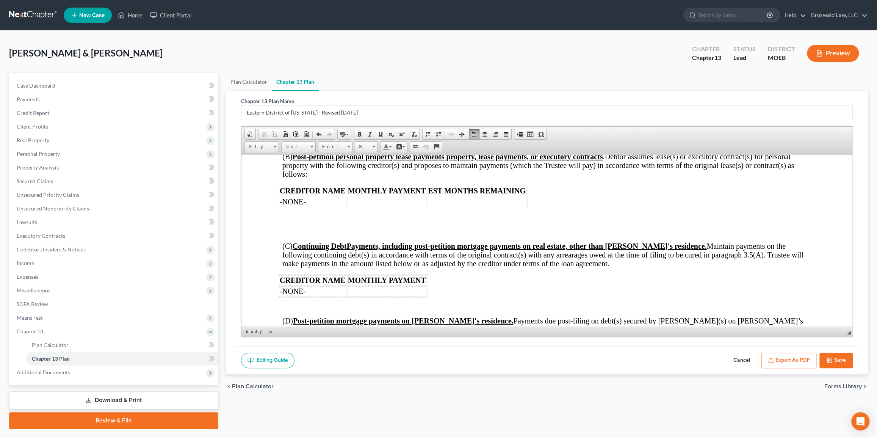
scroll to position [827, 0]
click at [302, 236] on p at bounding box center [551, 232] width 528 height 7
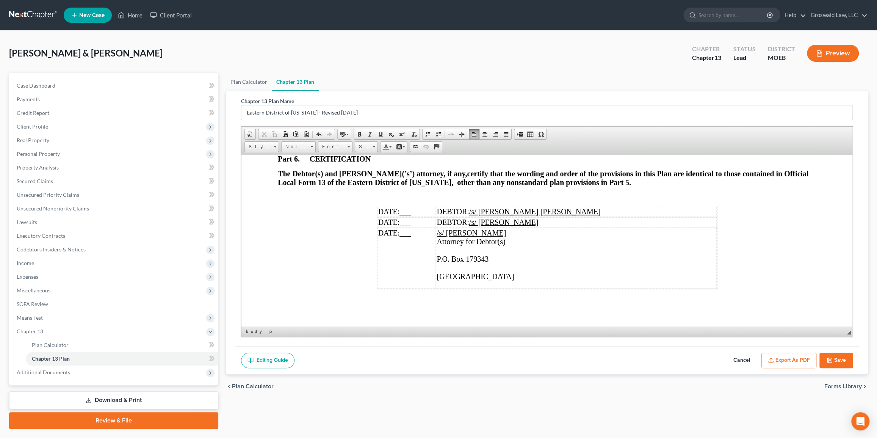
scroll to position [2352, 0]
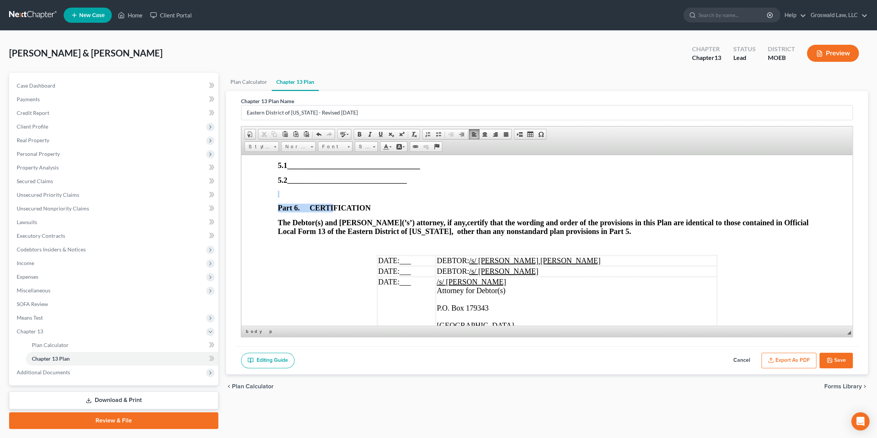
drag, startPoint x: 333, startPoint y: 248, endPoint x: 272, endPoint y: 236, distance: 62.5
drag, startPoint x: 318, startPoint y: 242, endPoint x: 266, endPoint y: 229, distance: 53.2
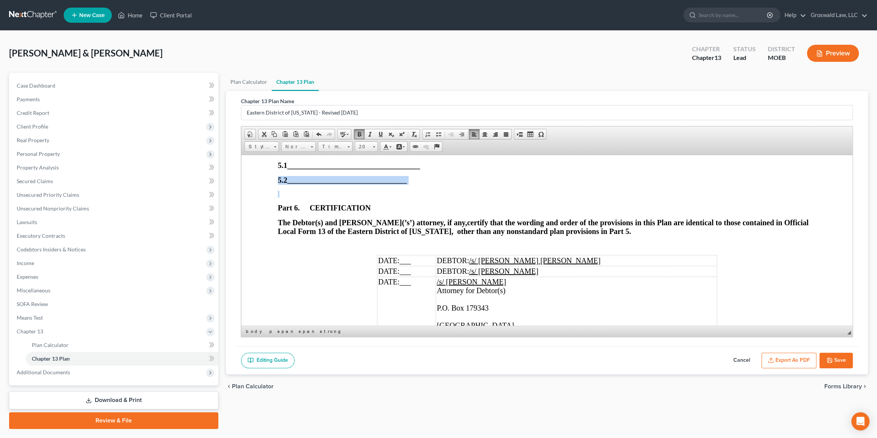
click at [284, 197] on p at bounding box center [546, 193] width 538 height 7
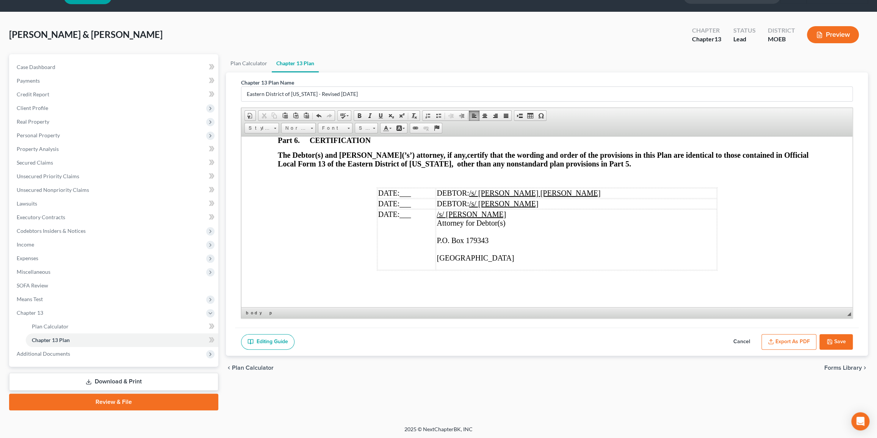
scroll to position [2442, 0]
drag, startPoint x: 417, startPoint y: 190, endPoint x: 399, endPoint y: 190, distance: 17.8
click at [399, 190] on td "DATE: ___" at bounding box center [406, 193] width 58 height 10
click at [598, 215] on td "/s/ Maxwell Groswald Attorney for Debtor(s) P.O. Box 179343 ​ Saint Louis, MO 6…" at bounding box center [585, 239] width 261 height 61
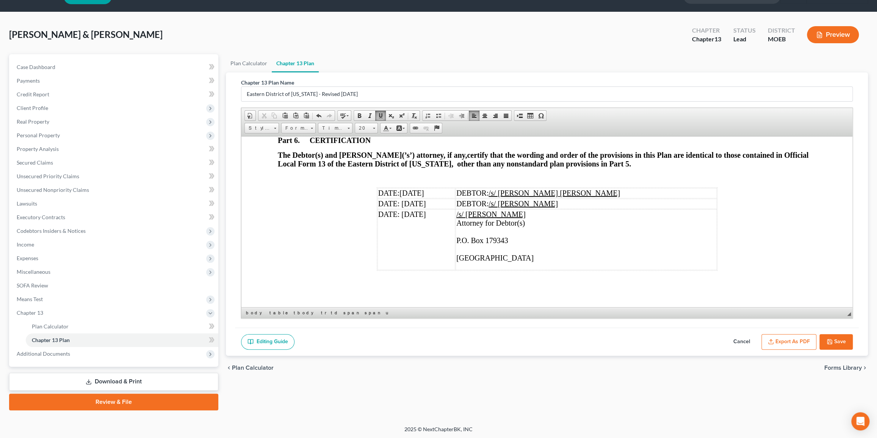
click at [379, 114] on span at bounding box center [380, 116] width 6 height 6
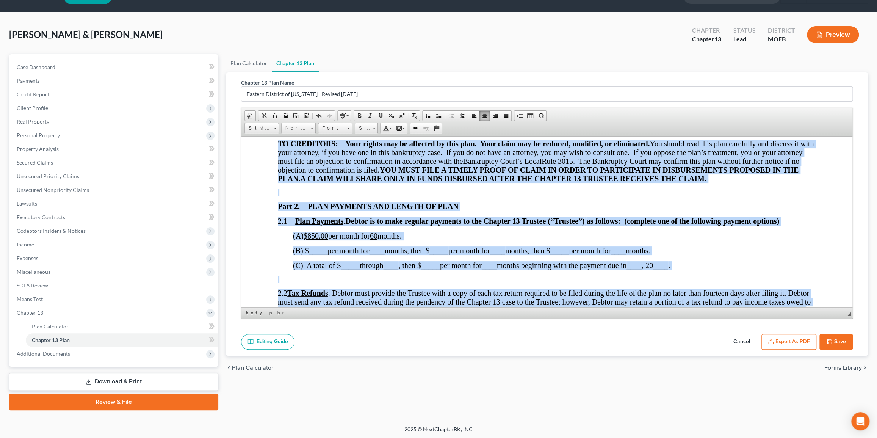
scroll to position [0, 0]
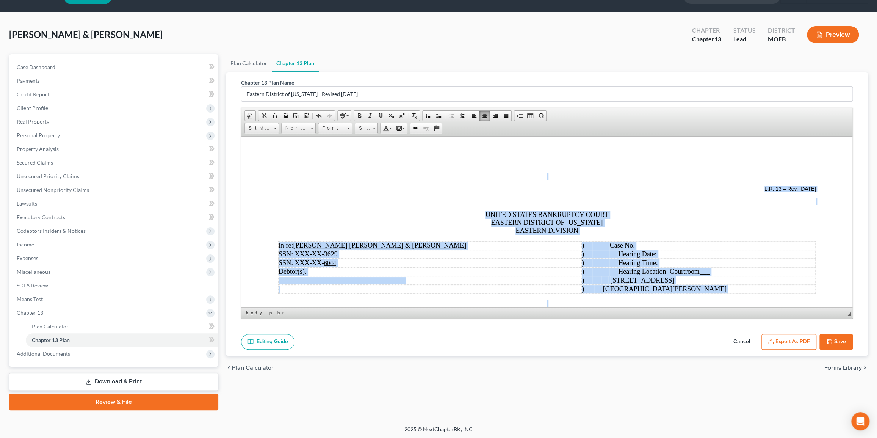
drag, startPoint x: 848, startPoint y: 294, endPoint x: 1073, endPoint y: 256, distance: 227.5
click at [365, 127] on span "Size" at bounding box center [362, 128] width 15 height 10
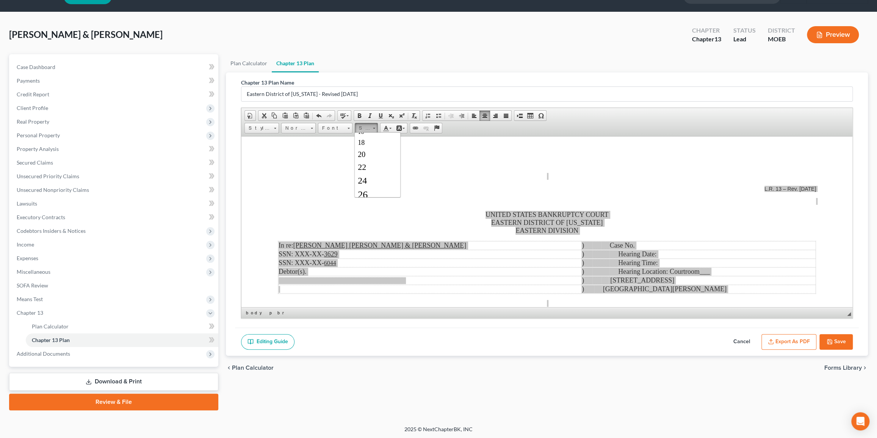
scroll to position [103, 0]
click at [366, 172] on span "26" at bounding box center [362, 167] width 10 height 11
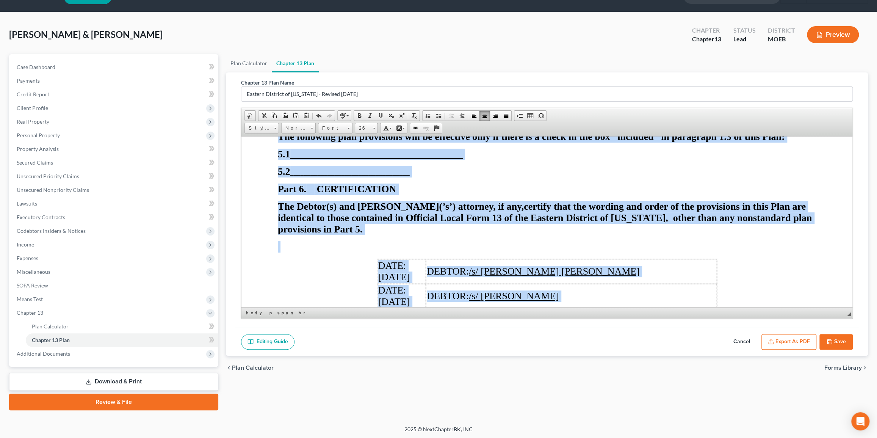
scroll to position [3171, 0]
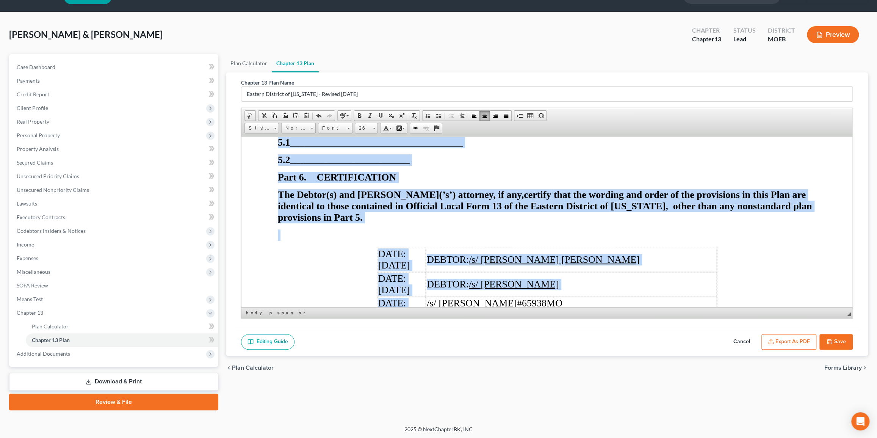
click at [520, 272] on td "DEBTOR: /s/ Monica Lynn Nelson" at bounding box center [571, 284] width 290 height 24
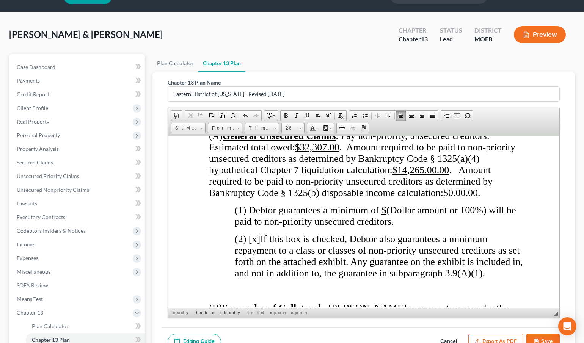
scroll to position [3051, 0]
click at [254, 233] on span "(2) [x]" at bounding box center [247, 238] width 25 height 11
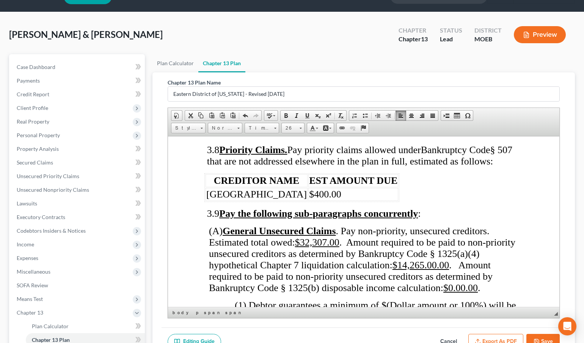
scroll to position [2948, 0]
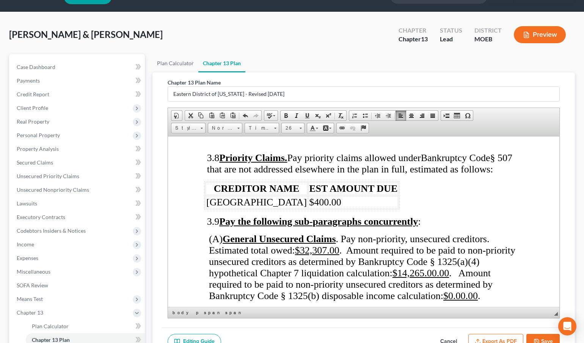
click at [386, 307] on u "$" at bounding box center [383, 312] width 5 height 11
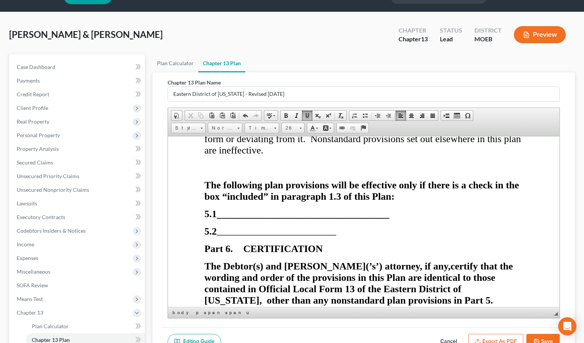
scroll to position [4064, 0]
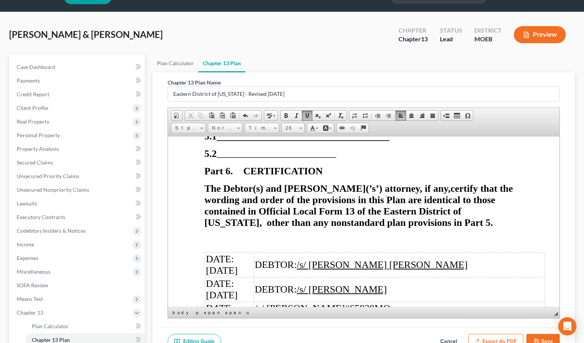
click at [501, 339] on button "Export as PDF" at bounding box center [495, 342] width 55 height 16
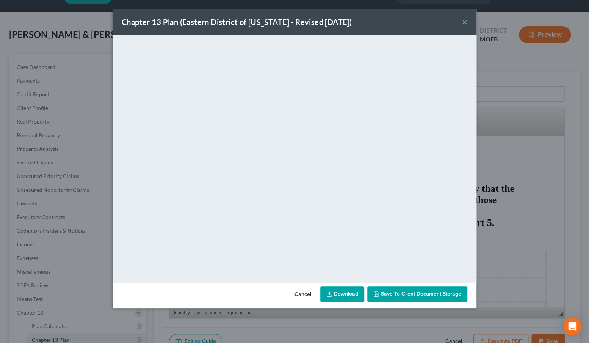
click at [464, 22] on button "×" at bounding box center [464, 21] width 5 height 9
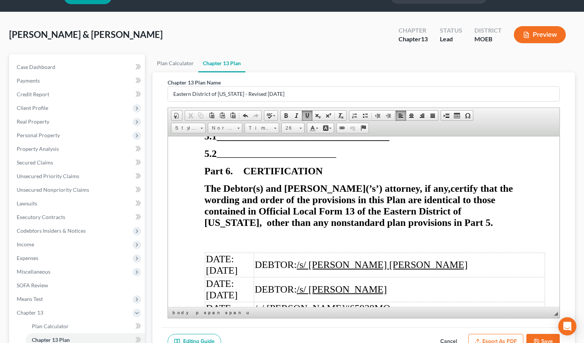
click at [345, 302] on u "/s/ Maxwell Groswald" at bounding box center [300, 307] width 90 height 11
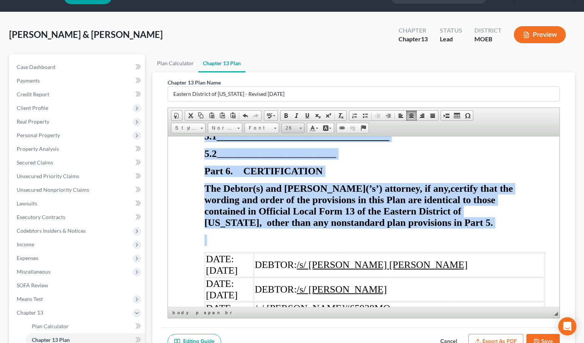
click at [292, 125] on span "26" at bounding box center [289, 128] width 15 height 10
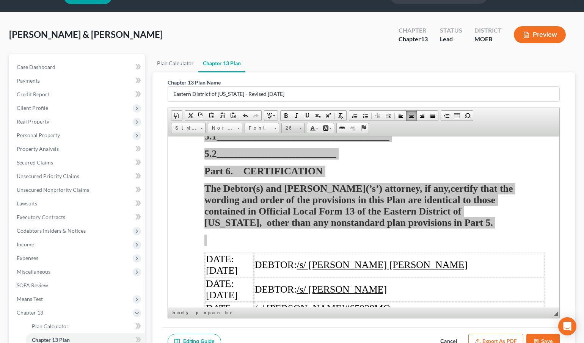
scroll to position [109, 0]
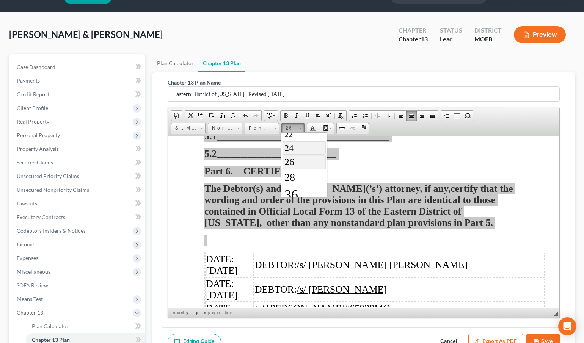
click at [296, 150] on link "24" at bounding box center [303, 147] width 43 height 13
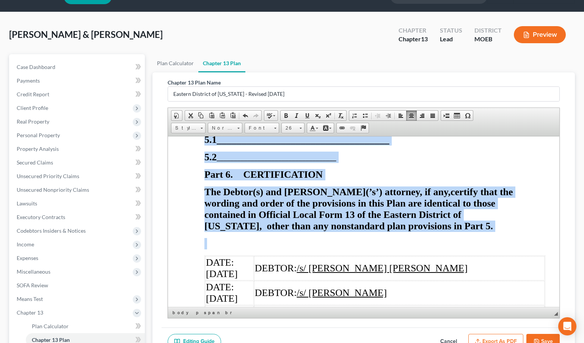
scroll to position [4023, 0]
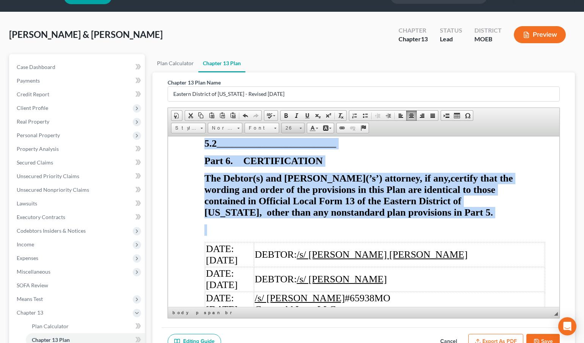
click at [292, 125] on span "26" at bounding box center [289, 128] width 15 height 10
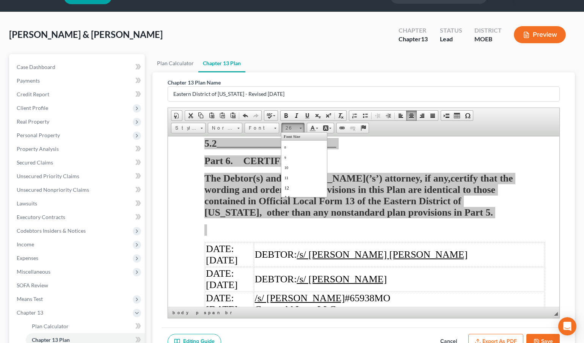
scroll to position [109, 0]
click at [288, 149] on span "24" at bounding box center [288, 147] width 9 height 10
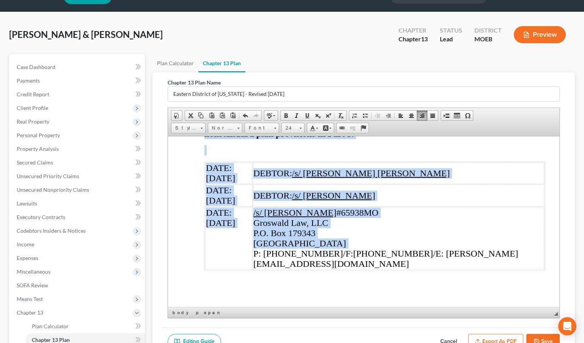
scroll to position [3773, 0]
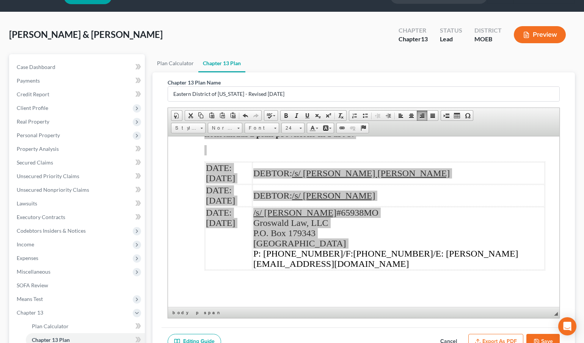
click at [510, 335] on button "Export as PDF" at bounding box center [495, 342] width 55 height 16
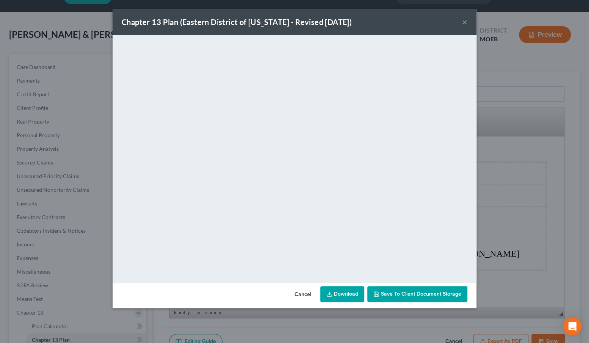
click at [462, 22] on button "×" at bounding box center [464, 21] width 5 height 9
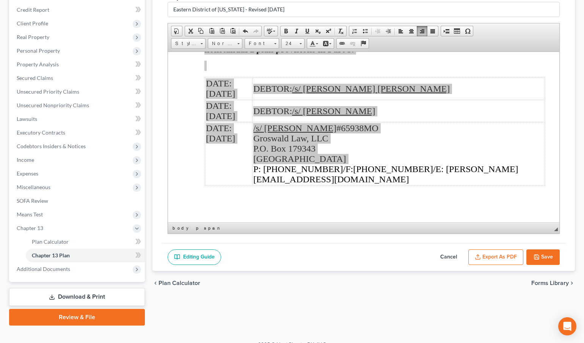
scroll to position [113, 0]
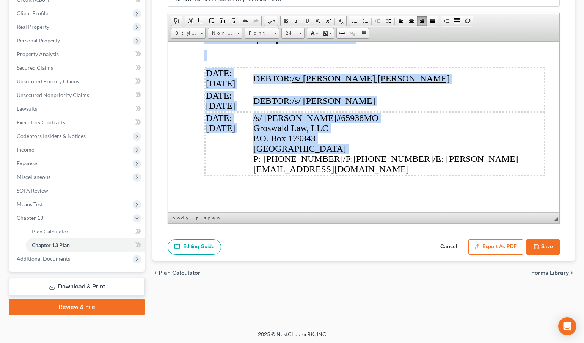
click at [407, 168] on span "/s/ Maxwell Groswald #65938MO Groswald Law, LLC P.O. Box 179343 Saint Louis, MO…" at bounding box center [385, 143] width 265 height 61
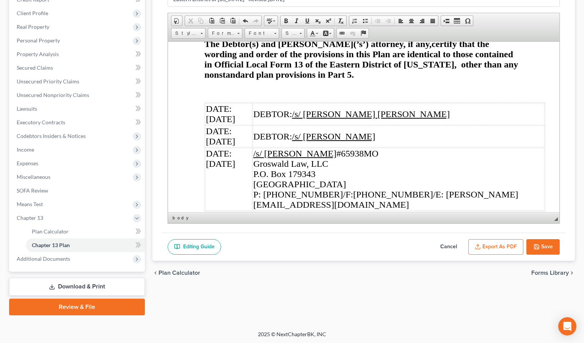
scroll to position [3600, 0]
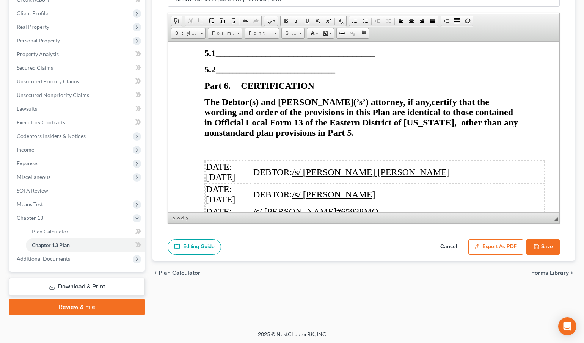
click at [241, 15] on p at bounding box center [363, 10] width 318 height 10
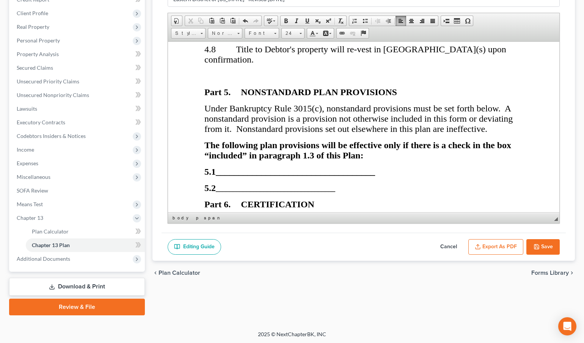
scroll to position [3463, 0]
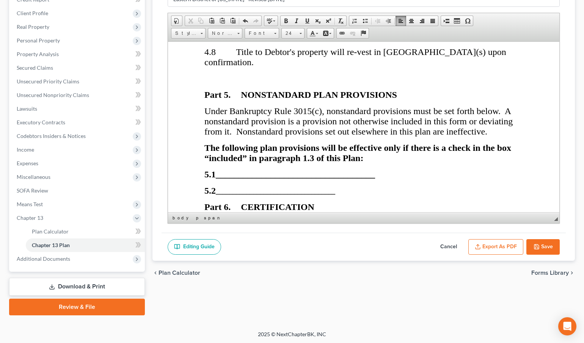
click at [232, 83] on p at bounding box center [363, 78] width 318 height 10
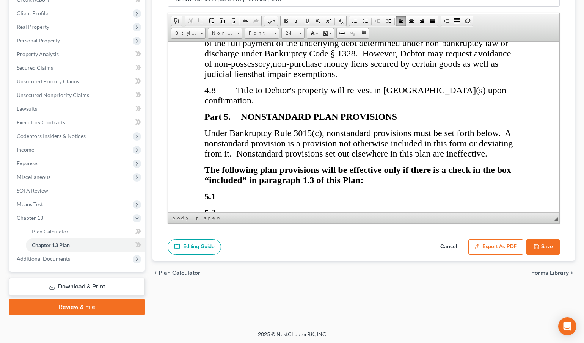
scroll to position [3359, 0]
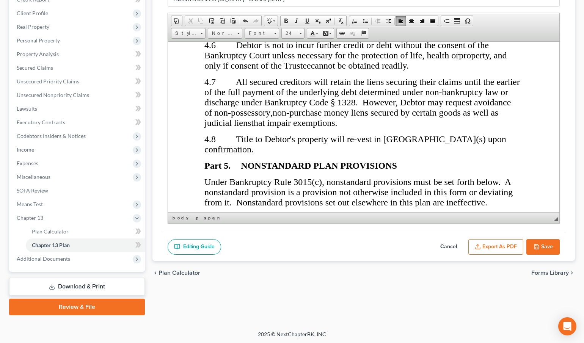
click at [222, 34] on p at bounding box center [363, 28] width 318 height 10
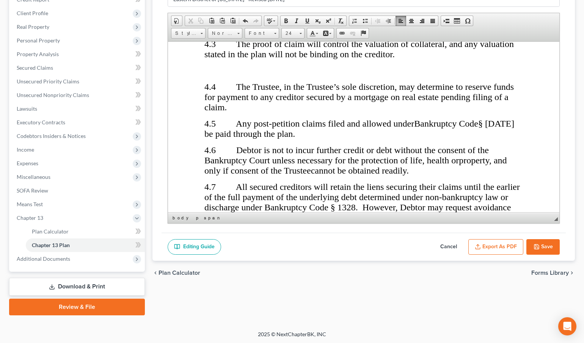
scroll to position [3221, 0]
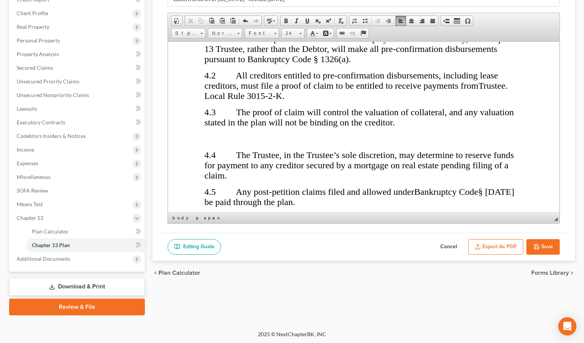
scroll to position [3118, 0]
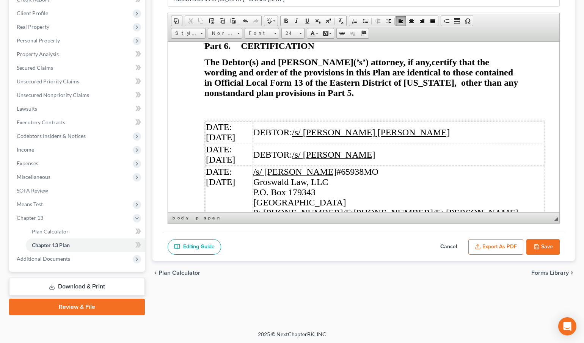
scroll to position [3532, 0]
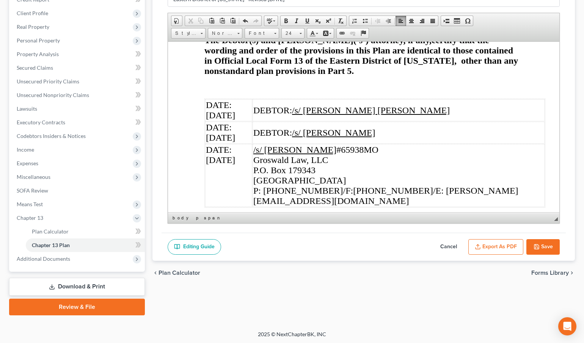
click at [500, 241] on button "Export as PDF" at bounding box center [495, 247] width 55 height 16
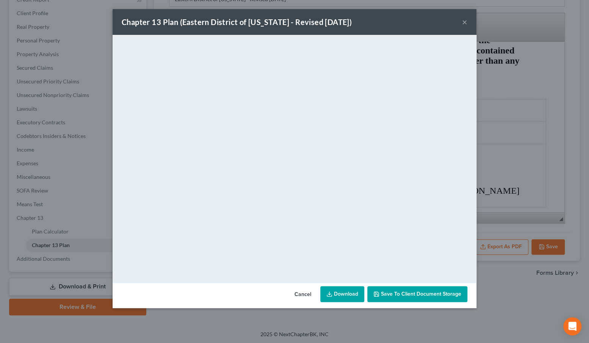
click at [466, 22] on button "×" at bounding box center [464, 21] width 5 height 9
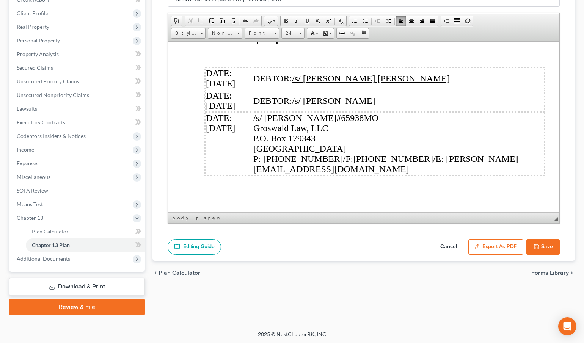
scroll to position [3638, 0]
click at [542, 244] on button "Save" at bounding box center [542, 247] width 33 height 16
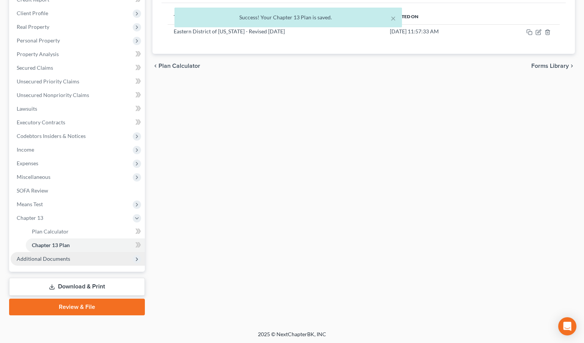
click at [69, 262] on span "Additional Documents" at bounding box center [78, 259] width 134 height 14
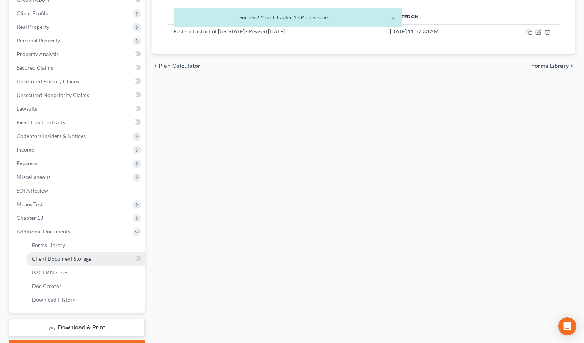
click at [76, 261] on span "Client Document Storage" at bounding box center [61, 258] width 59 height 6
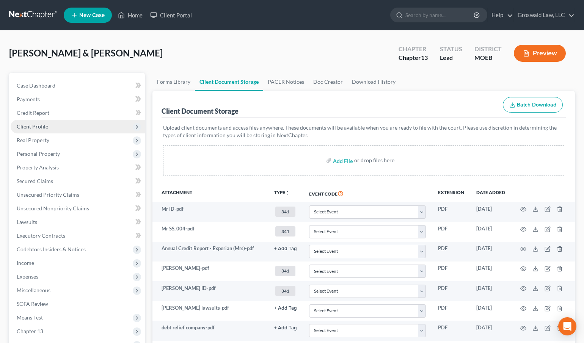
click at [50, 125] on span "Client Profile" at bounding box center [78, 127] width 134 height 14
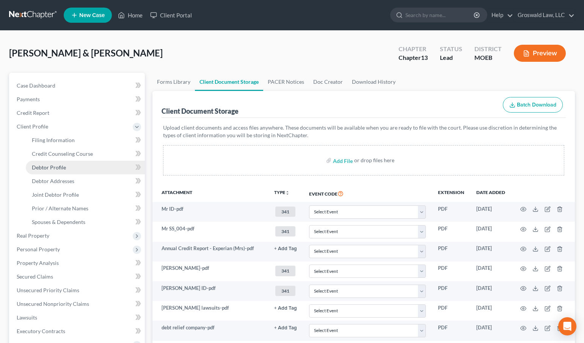
click at [53, 165] on span "Debtor Profile" at bounding box center [49, 167] width 34 height 6
select select "1"
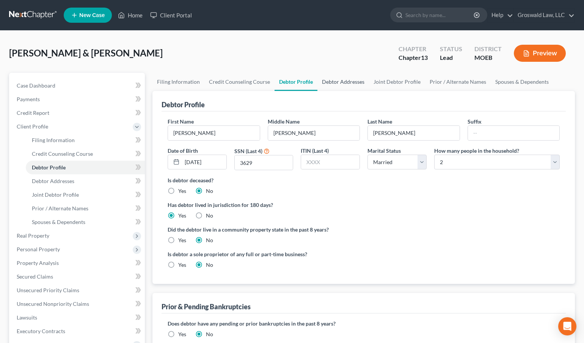
click at [324, 83] on link "Debtor Addresses" at bounding box center [343, 82] width 52 height 18
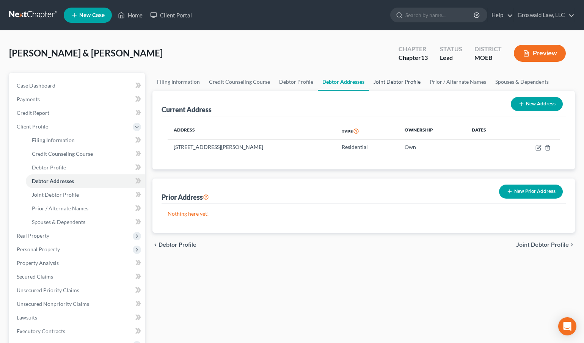
click at [383, 81] on link "Joint Debtor Profile" at bounding box center [397, 82] width 56 height 18
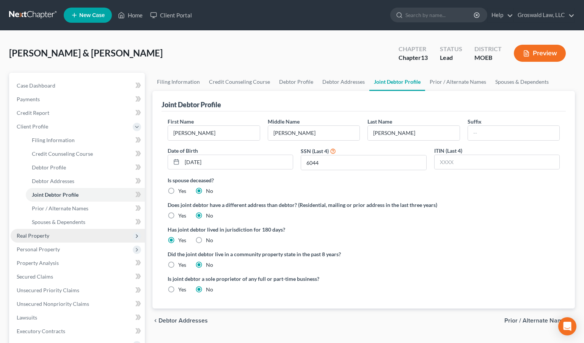
click at [44, 232] on span "Real Property" at bounding box center [33, 235] width 33 height 6
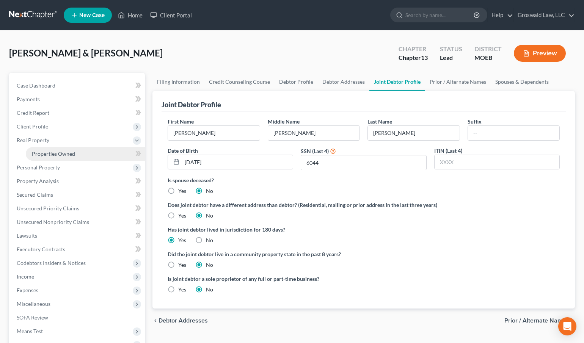
click at [55, 153] on span "Properties Owned" at bounding box center [53, 153] width 43 height 6
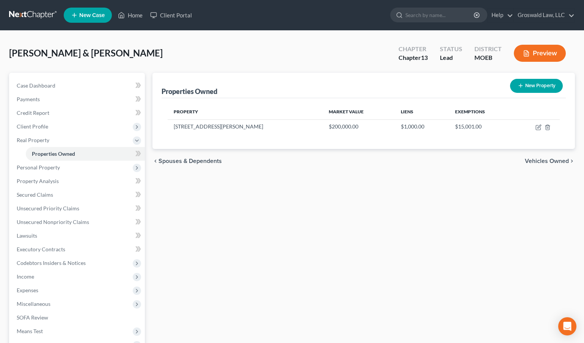
click at [520, 225] on div "Properties Owned New Property Property Market Value Liens Exemptions 8607 Mosti…" at bounding box center [364, 244] width 430 height 342
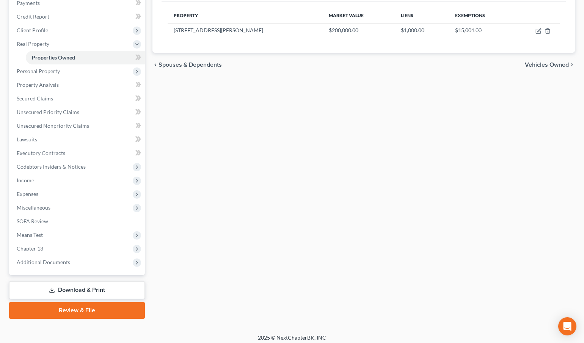
scroll to position [100, 0]
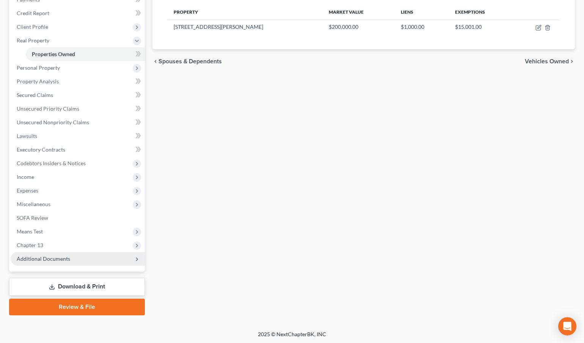
click at [61, 258] on span "Additional Documents" at bounding box center [43, 258] width 53 height 6
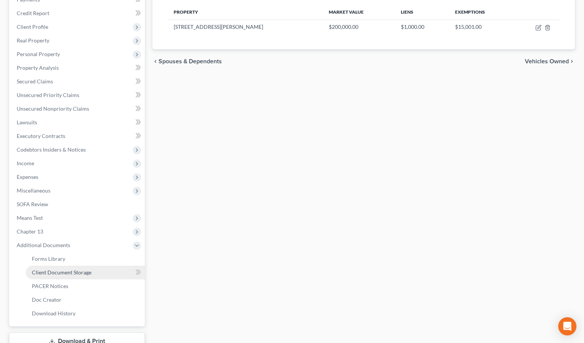
drag, startPoint x: 66, startPoint y: 275, endPoint x: 66, endPoint y: 269, distance: 6.1
click at [66, 275] on link "Client Document Storage" at bounding box center [85, 273] width 119 height 14
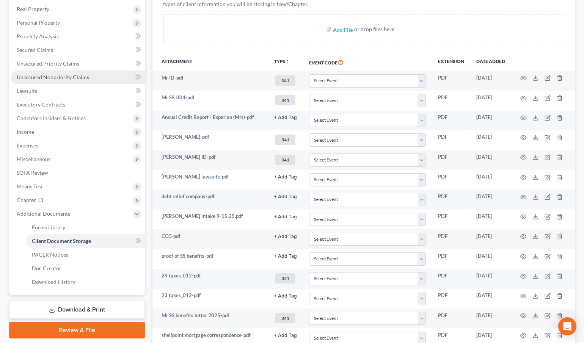
scroll to position [69, 0]
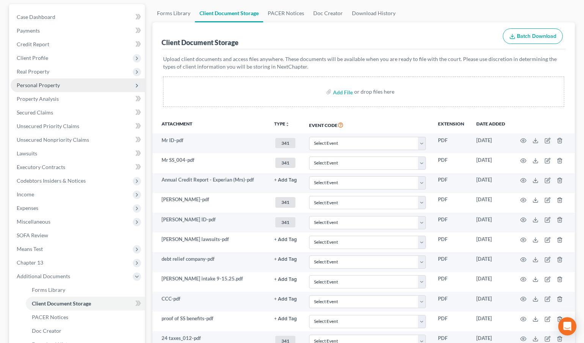
click at [41, 83] on span "Personal Property" at bounding box center [38, 85] width 43 height 6
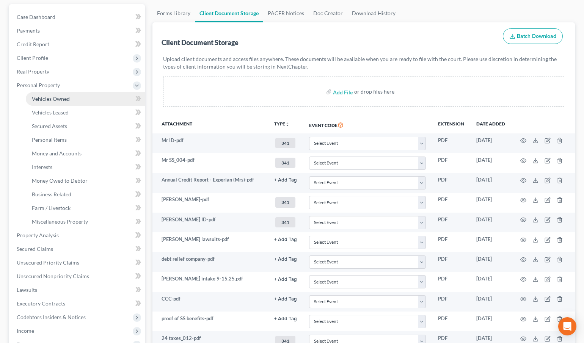
click at [67, 98] on span "Vehicles Owned" at bounding box center [51, 98] width 38 height 6
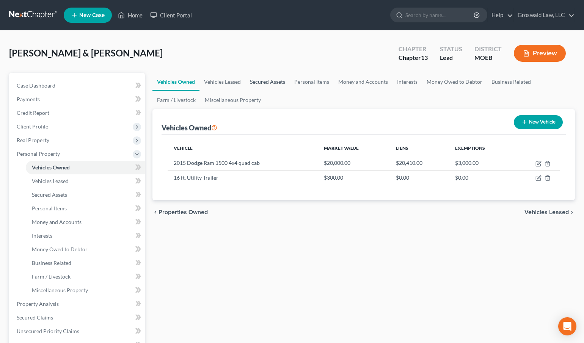
click at [277, 80] on link "Secured Assets" at bounding box center [267, 82] width 44 height 18
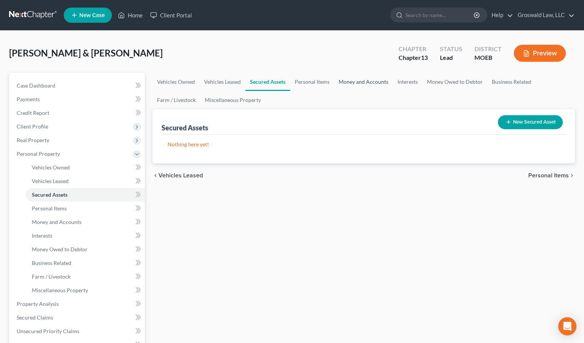
click at [362, 85] on link "Money and Accounts" at bounding box center [363, 82] width 59 height 18
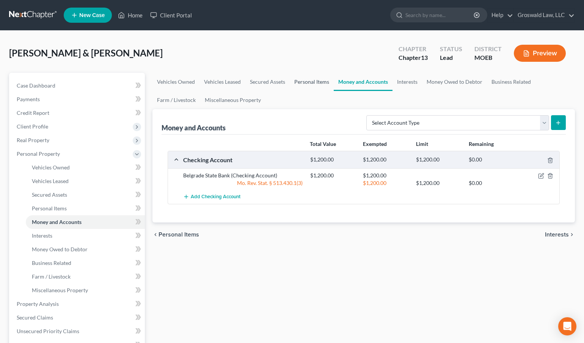
click at [304, 84] on link "Personal Items" at bounding box center [312, 82] width 44 height 18
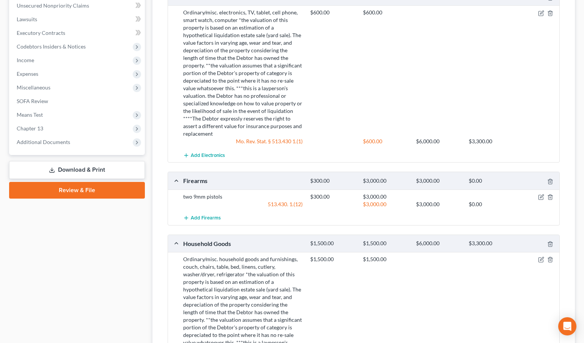
scroll to position [167, 0]
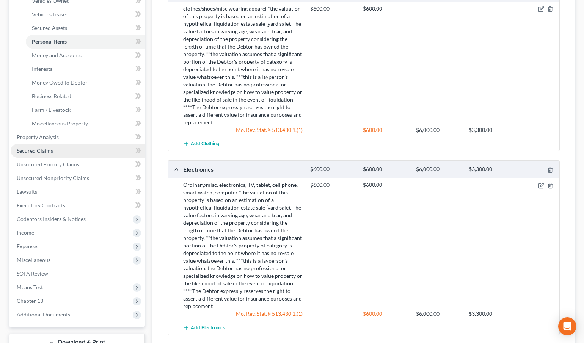
click at [66, 153] on link "Secured Claims" at bounding box center [78, 151] width 134 height 14
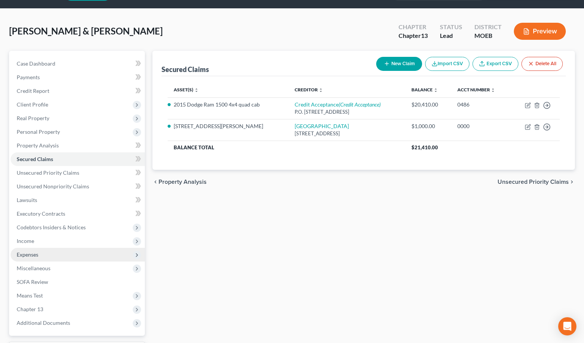
scroll to position [34, 0]
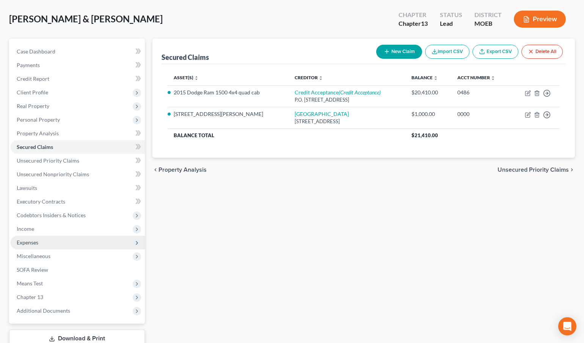
click at [30, 240] on span "Expenses" at bounding box center [28, 242] width 22 height 6
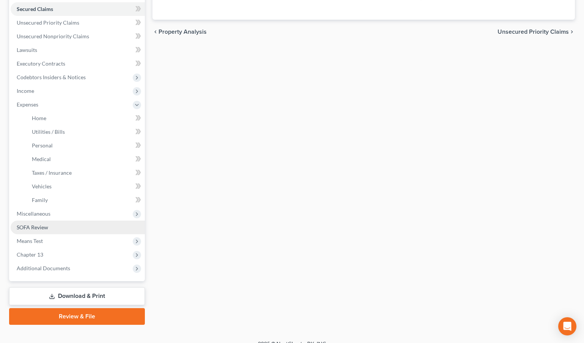
click at [31, 224] on span "SOFA Review" at bounding box center [32, 227] width 31 height 6
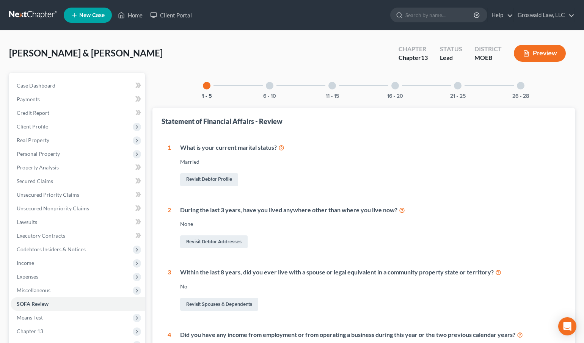
click at [266, 89] on div "6 - 10" at bounding box center [270, 86] width 26 height 26
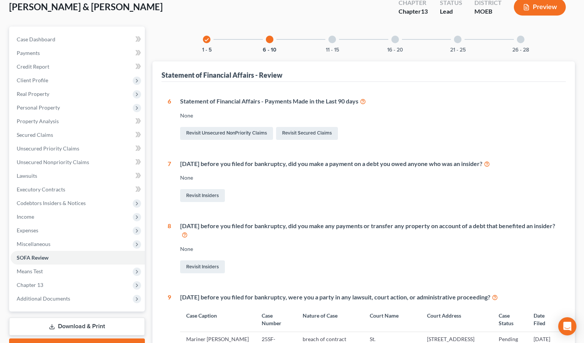
scroll to position [34, 0]
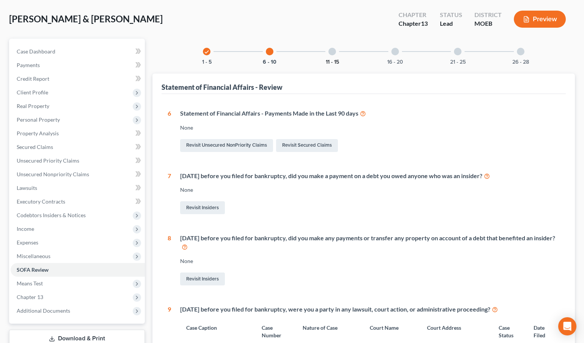
click at [332, 59] on button "11 - 15" at bounding box center [332, 61] width 13 height 5
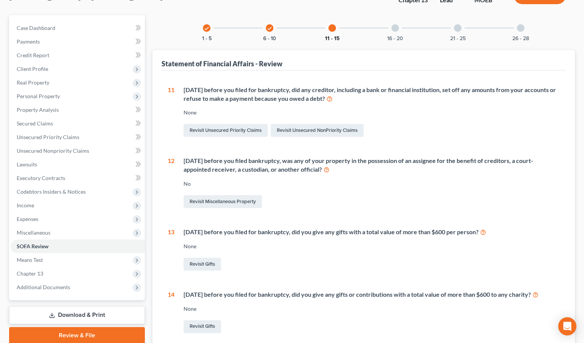
scroll to position [0, 0]
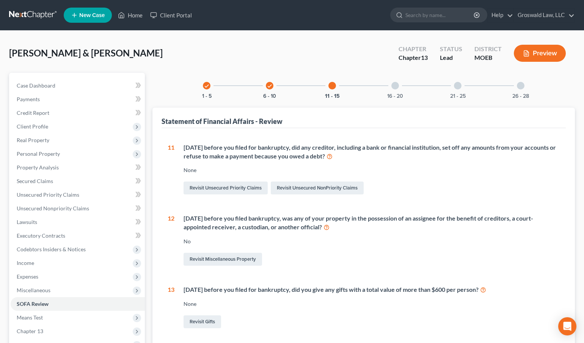
click at [394, 86] on div at bounding box center [395, 86] width 8 height 8
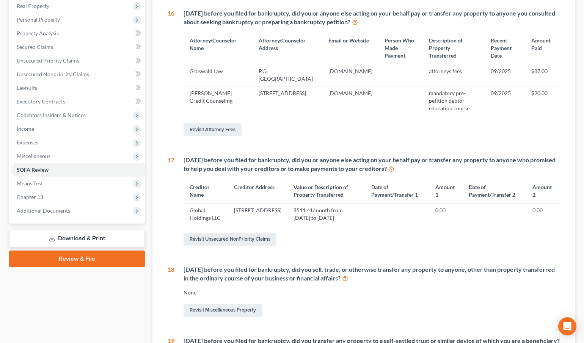
scroll to position [172, 0]
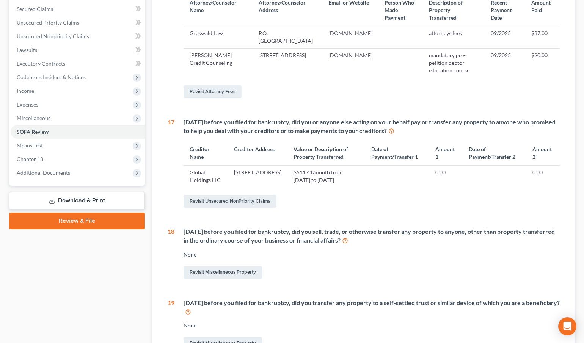
click at [81, 225] on link "Review & File" at bounding box center [77, 221] width 136 height 17
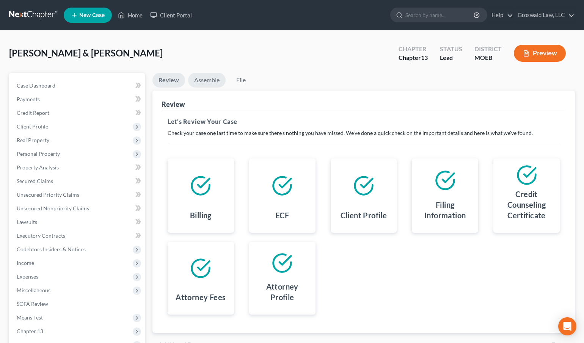
click at [204, 77] on link "Assemble" at bounding box center [207, 80] width 38 height 15
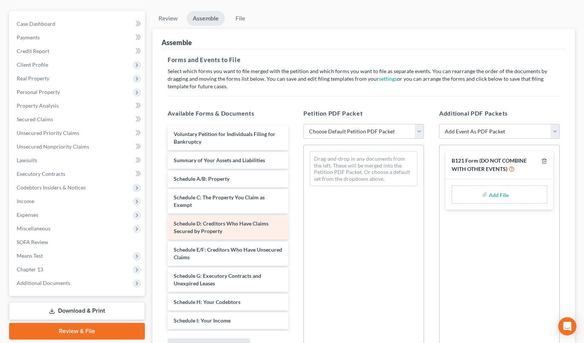
scroll to position [138, 0]
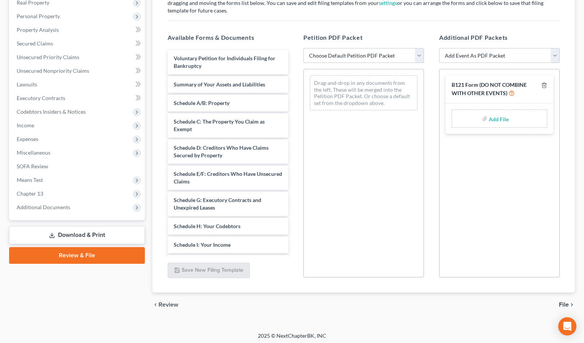
click at [342, 55] on select "Choose Default Petition PDF Packet Complete Bankruptcy Petition (all forms and …" at bounding box center [363, 55] width 121 height 15
select select "0"
click at [303, 48] on select "Choose Default Petition PDF Packet Complete Bankruptcy Petition (all forms and …" at bounding box center [363, 55] width 121 height 15
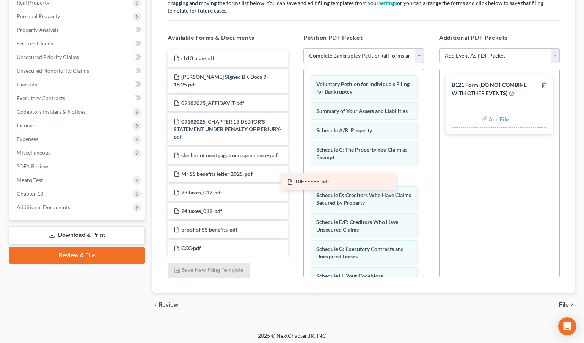
drag, startPoint x: 222, startPoint y: 59, endPoint x: 348, endPoint y: 182, distance: 176.1
click at [294, 182] on div "TBEEEEEE-pdf TBEEEEEE-pdf ch13 plan-pdf Nelson Signed BK Docs 9-18.25.pdf 09182…" at bounding box center [227, 227] width 133 height 355
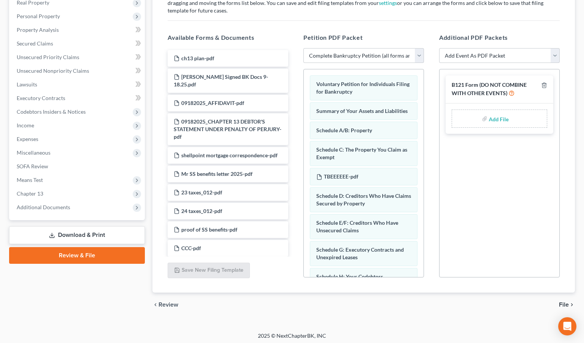
click at [496, 116] on input "file" at bounding box center [497, 119] width 18 height 14
type input "C:\fakepath\NELSON FORM 121.pdf"
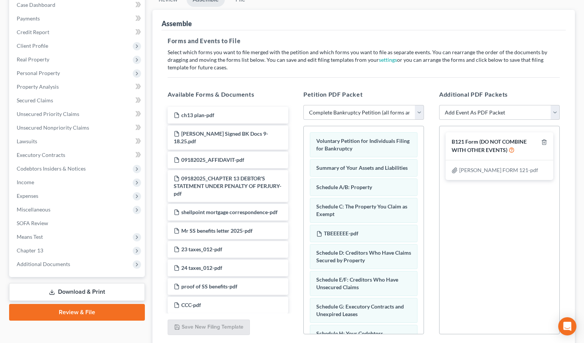
scroll to position [69, 0]
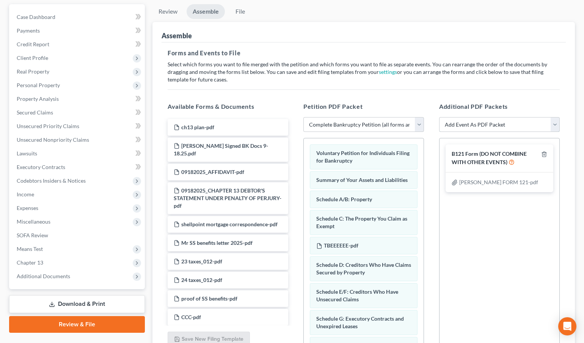
click at [468, 124] on select "Add Event As PDF Packet Amended List of Creditors and Verification of Matrix Am…" at bounding box center [499, 124] width 121 height 15
select select "9"
click at [439, 117] on select "Add Event As PDF Packet Amended List of Creditors and Verification of Matrix Am…" at bounding box center [499, 124] width 121 height 15
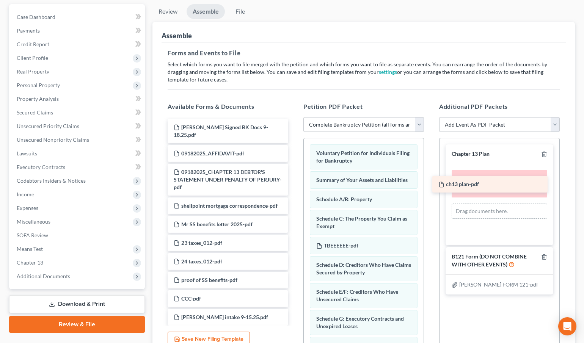
drag, startPoint x: 210, startPoint y: 124, endPoint x: 481, endPoint y: 182, distance: 277.5
click at [294, 182] on div "ch13 plan-pdf ch13 plan-pdf Nelson Signed BK Docs 9-18.25.pdf 09182025_AFFIDAVI…" at bounding box center [227, 287] width 133 height 337
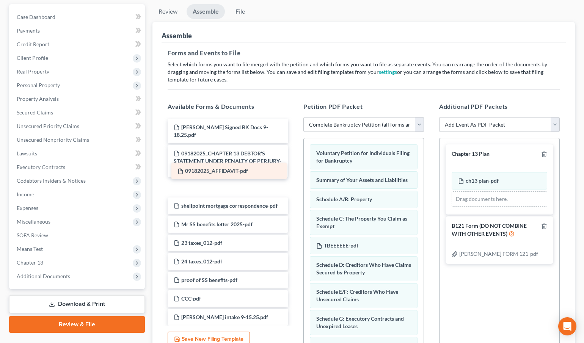
drag, startPoint x: 213, startPoint y: 146, endPoint x: 217, endPoint y: 172, distance: 26.4
click at [217, 172] on div "09182025_AFFIDAVIT-pdf Nelson Signed BK Docs 9-18.25.pdf 09182025_AFFIDAVIT-pdf…" at bounding box center [227, 287] width 133 height 337
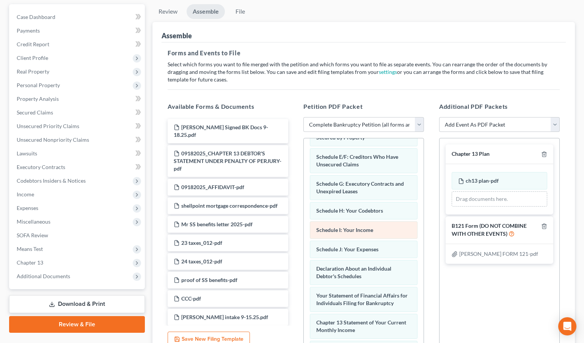
scroll to position [138, 0]
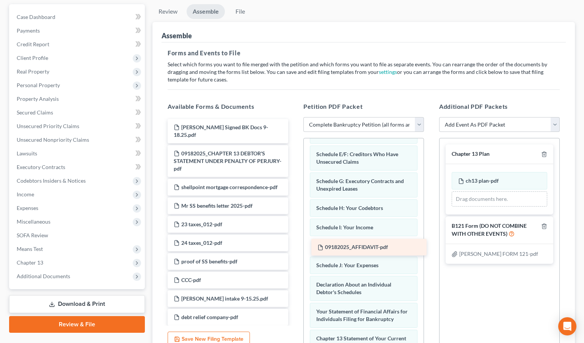
drag, startPoint x: 222, startPoint y: 178, endPoint x: 366, endPoint y: 246, distance: 159.2
click at [294, 246] on div "09182025_AFFIDAVIT-pdf Nelson Signed BK Docs 9-18.25.pdf 09182025_CHAPTER 13 DE…" at bounding box center [227, 278] width 133 height 318
click at [494, 123] on select "Add Event As PDF Packet Amended List of Creditors and Verification of Matrix Am…" at bounding box center [499, 124] width 121 height 15
select select "6"
click at [439, 117] on select "Add Event As PDF Packet Amended List of Creditors and Verification of Matrix Am…" at bounding box center [499, 124] width 121 height 15
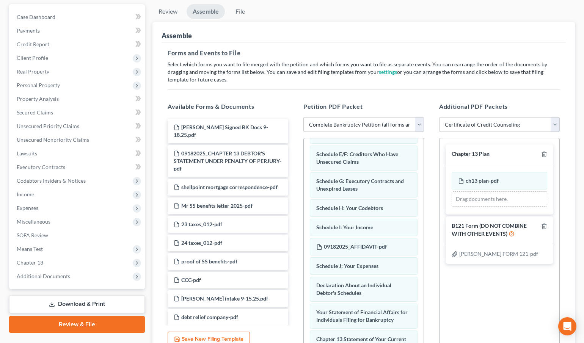
select select
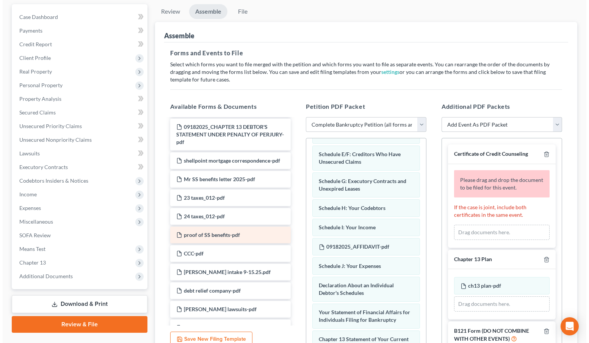
scroll to position [69, 0]
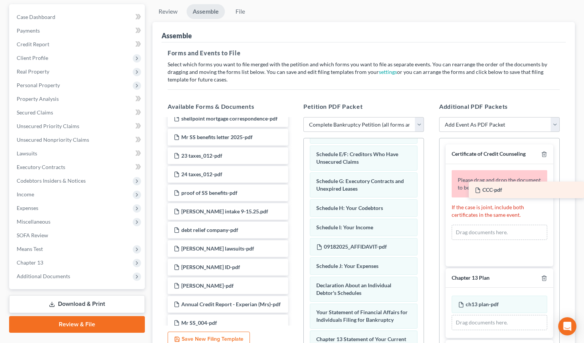
drag, startPoint x: 203, startPoint y: 210, endPoint x: 513, endPoint y: 188, distance: 311.2
click at [294, 188] on div "CCC-pdf Nelson Signed BK Docs 9-18.25.pdf 09182025_CHAPTER 13 DEBTOR'S STATEMEN…" at bounding box center [227, 199] width 133 height 299
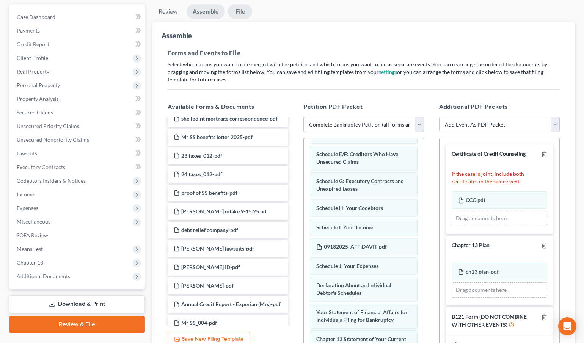
click at [237, 9] on link "File" at bounding box center [240, 11] width 24 height 15
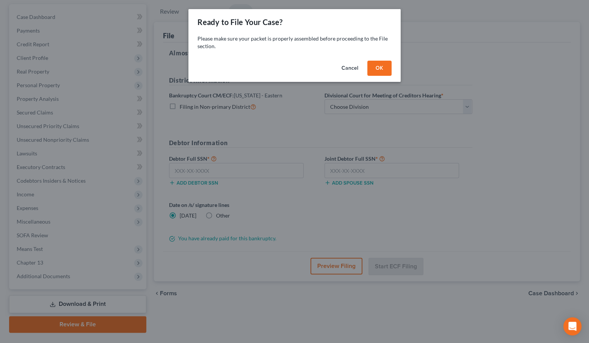
click at [372, 65] on button "OK" at bounding box center [379, 68] width 24 height 15
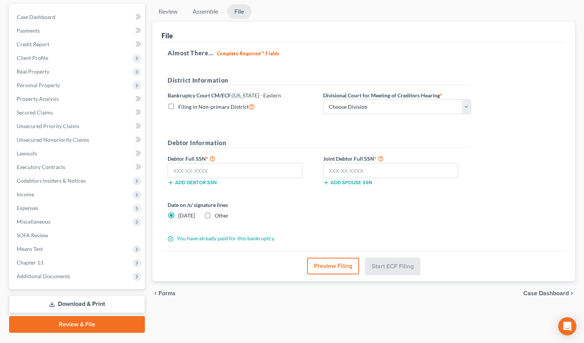
click at [325, 271] on button "Preview Filing" at bounding box center [333, 266] width 52 height 17
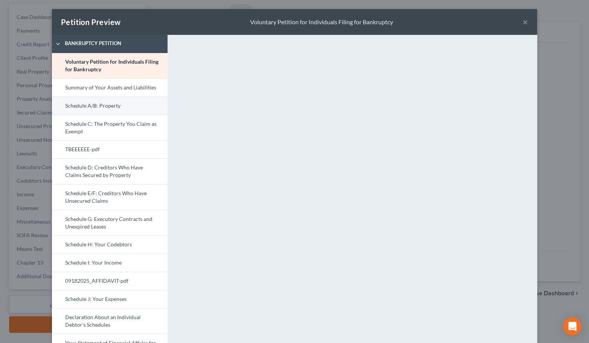
click at [103, 109] on link "Schedule A/B: Property" at bounding box center [110, 106] width 116 height 18
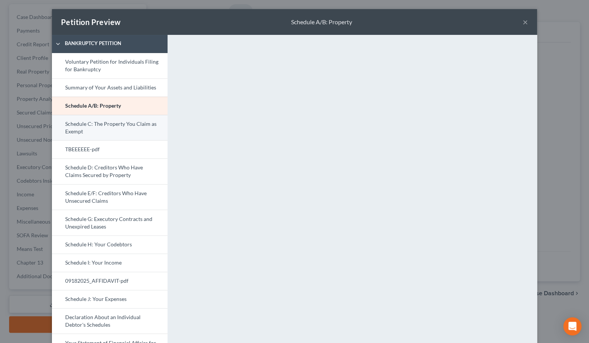
click at [94, 130] on link "Schedule C: The Property You Claim as Exempt" at bounding box center [110, 128] width 116 height 26
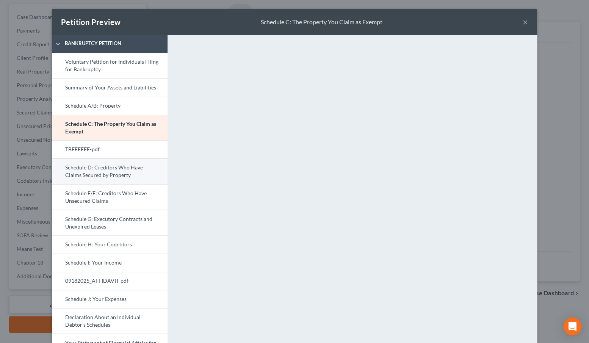
click at [100, 178] on link "Schedule D: Creditors Who Have Claims Secured by Property" at bounding box center [110, 171] width 116 height 26
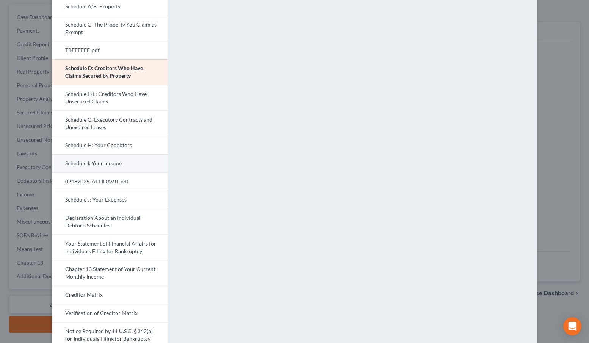
scroll to position [103, 0]
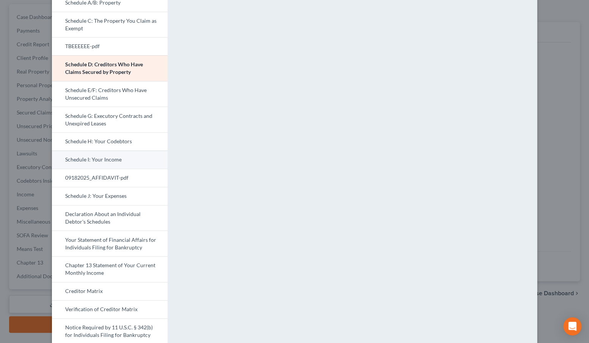
click at [97, 162] on link "Schedule I: Your Income" at bounding box center [110, 159] width 116 height 18
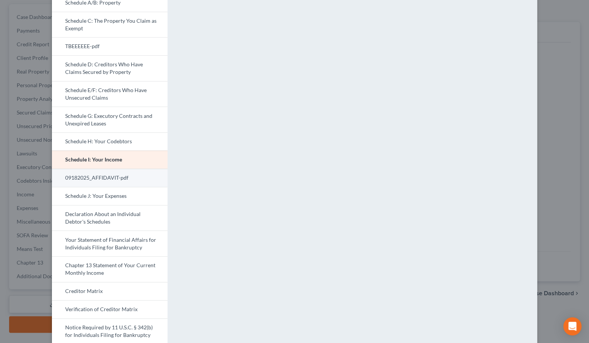
click at [123, 178] on link "09182025_AFFIDAVIT-pdf" at bounding box center [110, 178] width 116 height 18
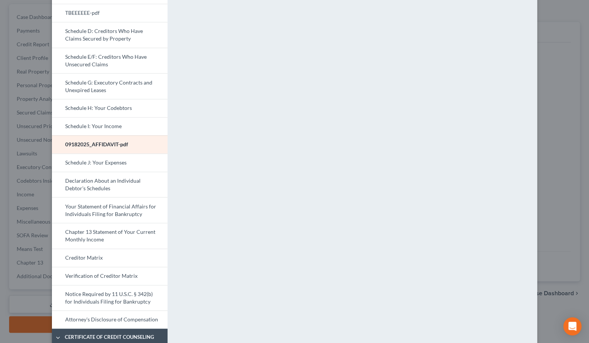
scroll to position [138, 0]
click at [100, 164] on link "Schedule J: Your Expenses" at bounding box center [110, 161] width 116 height 18
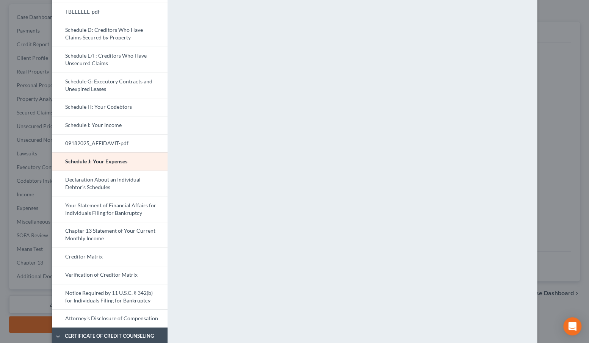
scroll to position [103, 0]
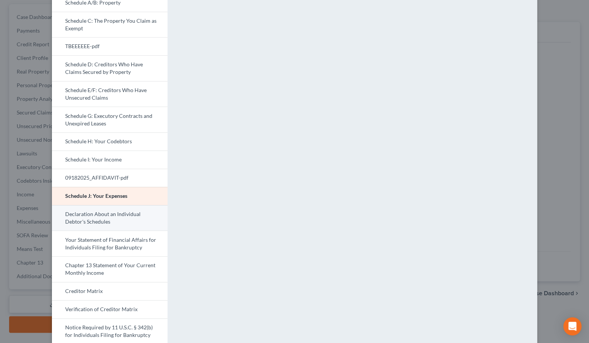
click at [121, 216] on link "Declaration About an Individual Debtor's Schedules" at bounding box center [110, 218] width 116 height 26
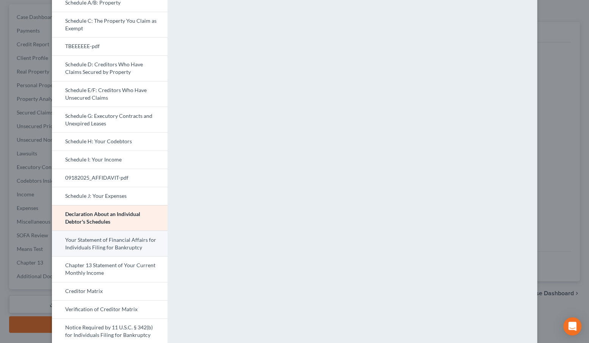
click at [83, 245] on link "Your Statement of Financial Affairs for Individuals Filing for Bankruptcy" at bounding box center [110, 243] width 116 height 26
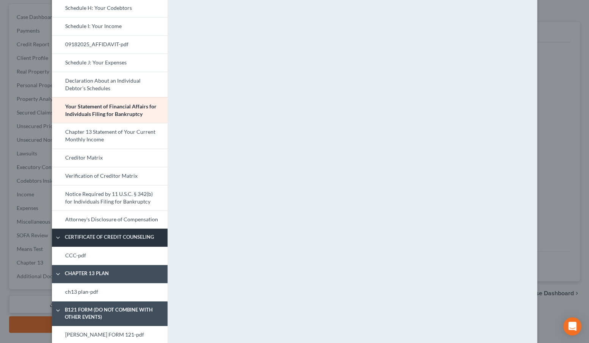
scroll to position [241, 0]
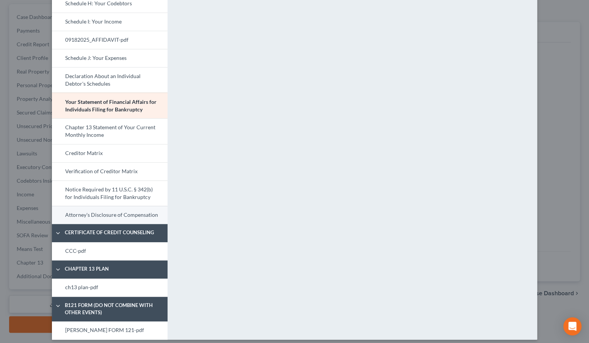
click at [106, 219] on link "Attorney's Disclosure of Compensation" at bounding box center [110, 215] width 116 height 18
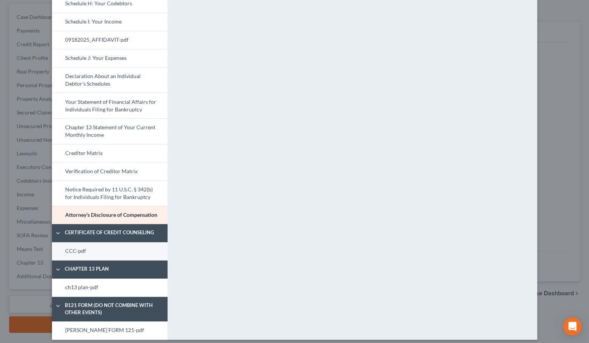
click at [87, 254] on link "CCC-pdf" at bounding box center [110, 251] width 116 height 18
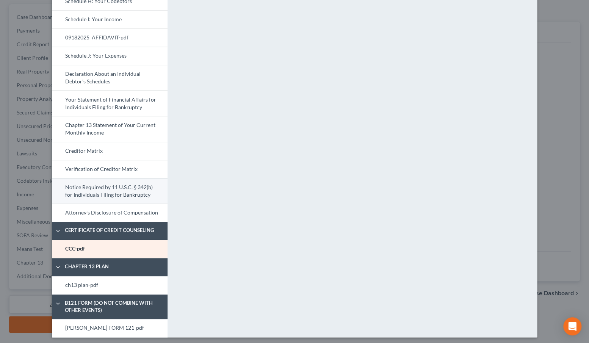
scroll to position [246, 0]
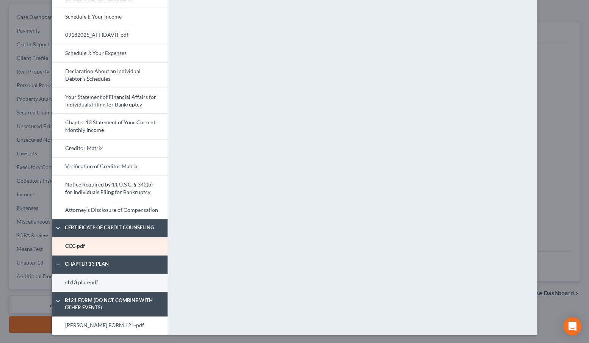
click at [104, 280] on link "ch13 plan-pdf" at bounding box center [110, 283] width 116 height 18
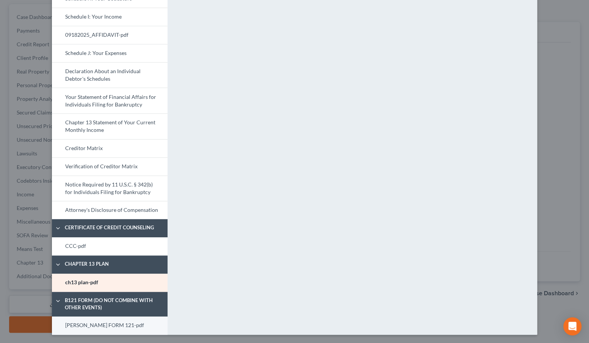
click at [101, 324] on link "NELSON FORM 121-pdf" at bounding box center [110, 325] width 116 height 18
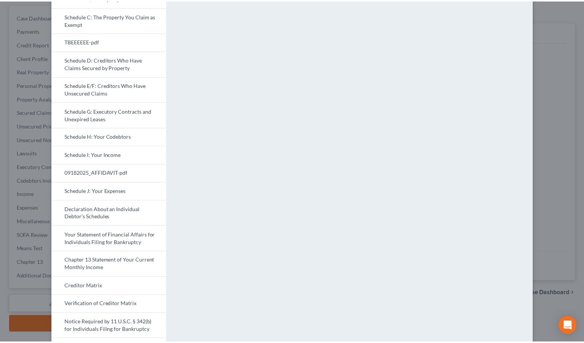
scroll to position [0, 0]
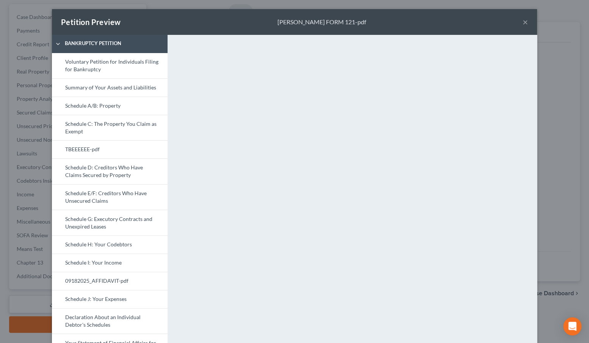
click at [523, 23] on button "×" at bounding box center [525, 21] width 5 height 9
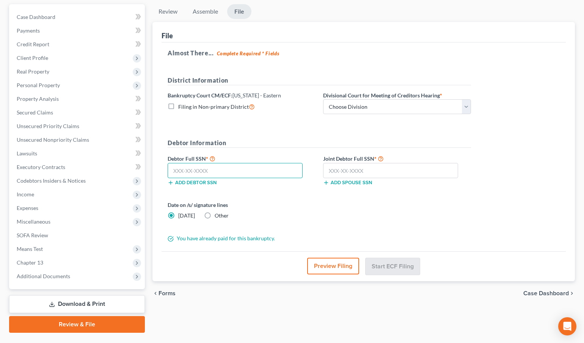
click at [223, 172] on input "text" at bounding box center [234, 170] width 135 height 15
type input "497-78-3629"
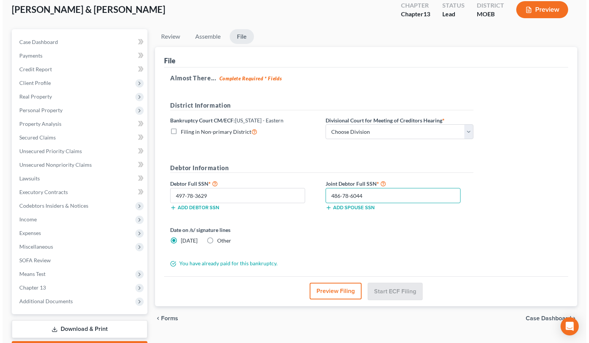
scroll to position [34, 0]
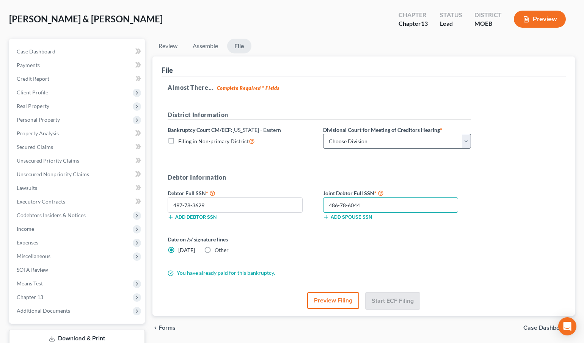
type input "486-78-6044"
click at [354, 138] on select "Choose Division Cape Girardeau Hannibal St. Louis" at bounding box center [397, 141] width 148 height 15
select select "2"
click at [323, 134] on select "Choose Division Cape Girardeau Hannibal St. Louis" at bounding box center [397, 141] width 148 height 15
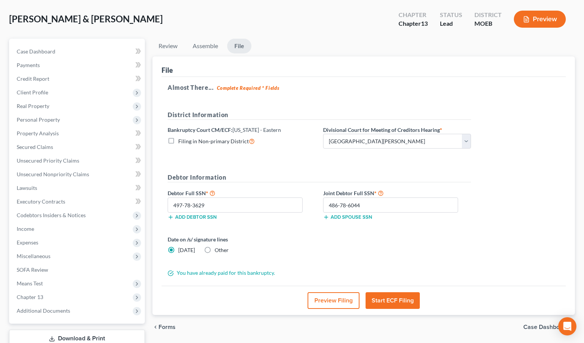
click at [382, 300] on button "Start ECF Filing" at bounding box center [392, 300] width 54 height 17
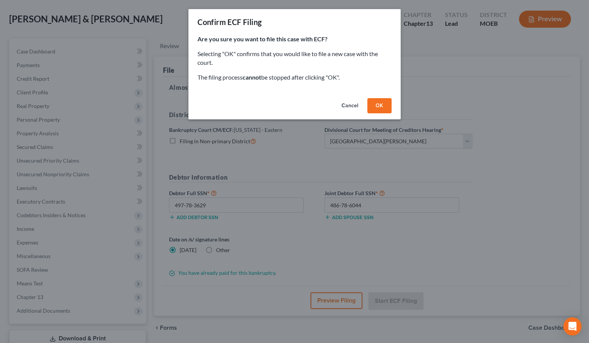
click at [378, 107] on button "OK" at bounding box center [379, 105] width 24 height 15
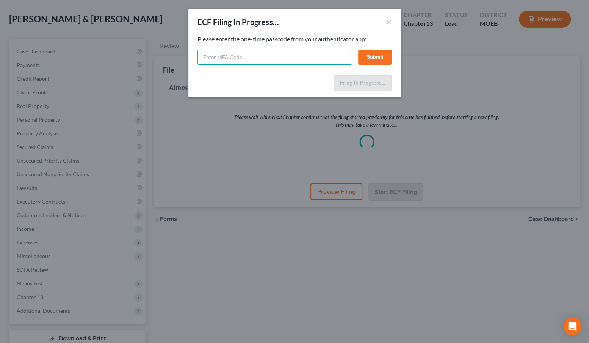
click at [296, 57] on input "text" at bounding box center [274, 57] width 155 height 15
type input "085452"
click at [370, 61] on button "Submit" at bounding box center [374, 57] width 33 height 15
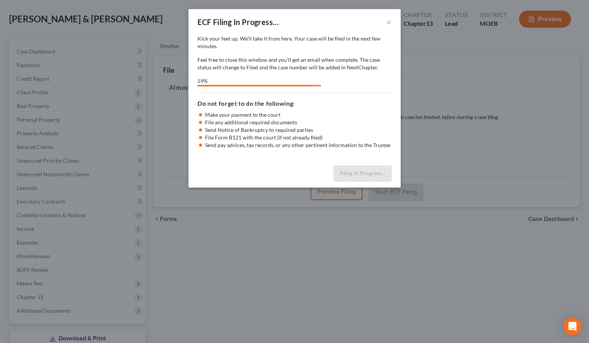
select select "2"
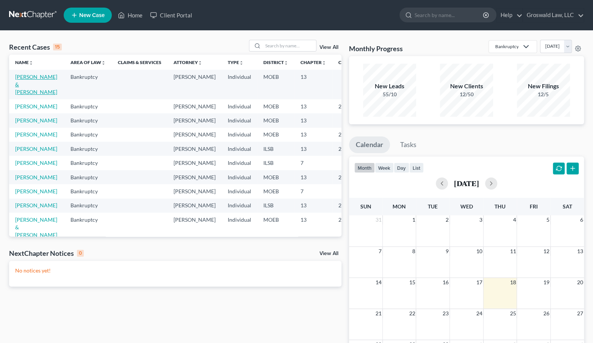
click at [27, 85] on link "[PERSON_NAME] & [PERSON_NAME]" at bounding box center [36, 85] width 42 height 22
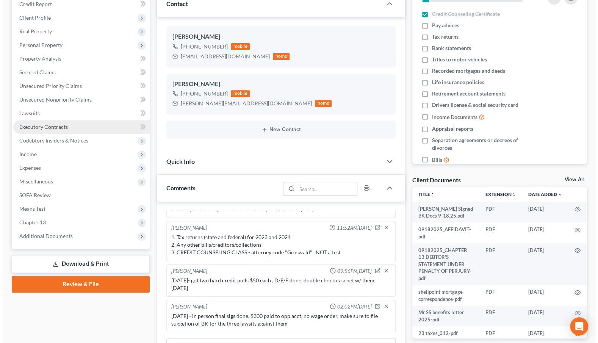
scroll to position [138, 0]
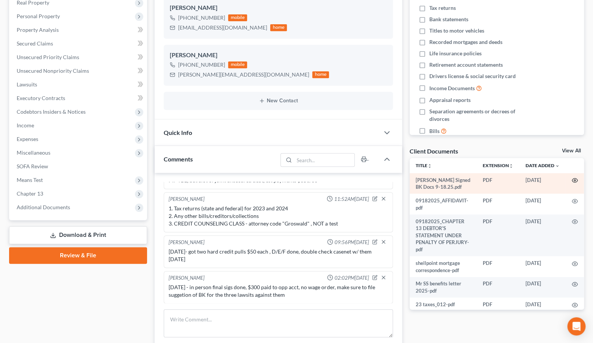
click at [572, 179] on icon "button" at bounding box center [575, 180] width 6 height 6
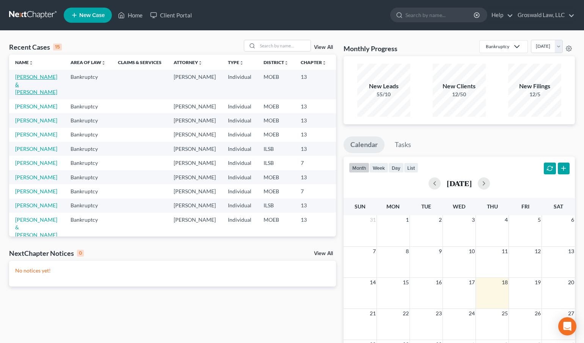
click at [25, 87] on link "[PERSON_NAME] & [PERSON_NAME]" at bounding box center [36, 85] width 42 height 22
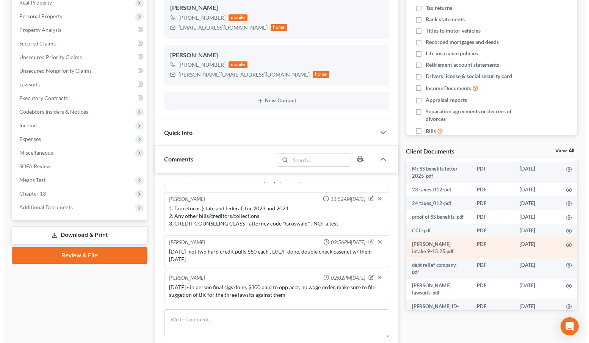
scroll to position [115, 0]
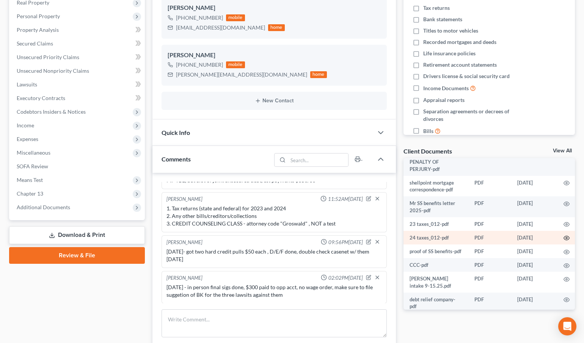
click at [566, 236] on icon "button" at bounding box center [566, 238] width 6 height 4
